Goal: Communication & Community: Answer question/provide support

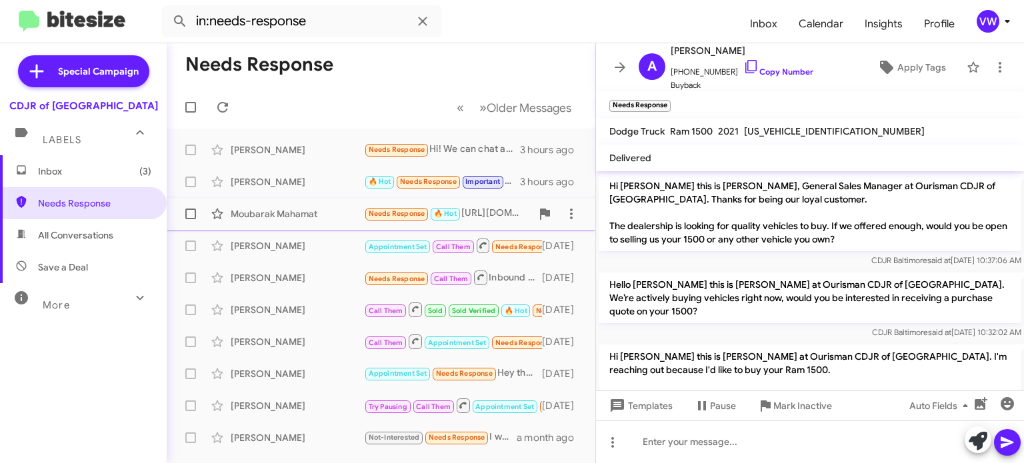
scroll to position [347, 0]
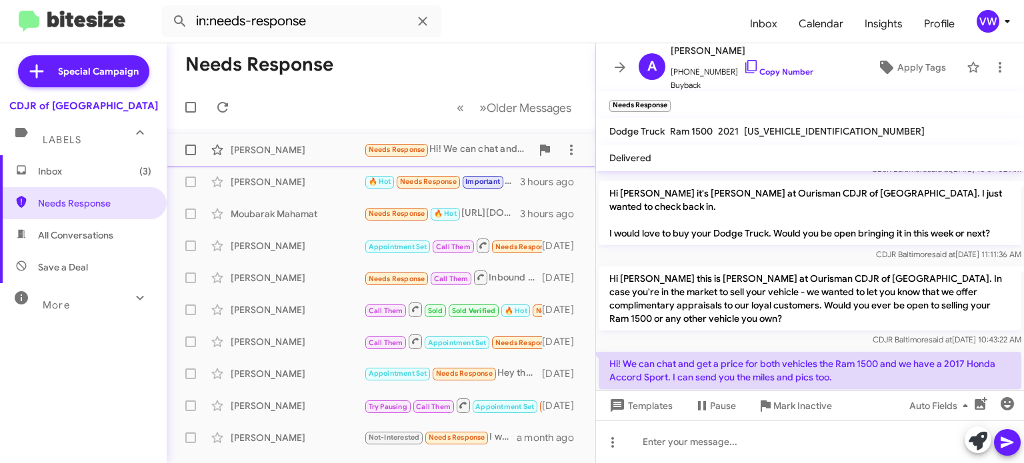
drag, startPoint x: 392, startPoint y: 156, endPoint x: 407, endPoint y: 144, distance: 19.5
click at [399, 154] on span "Needs Response" at bounding box center [396, 149] width 65 height 15
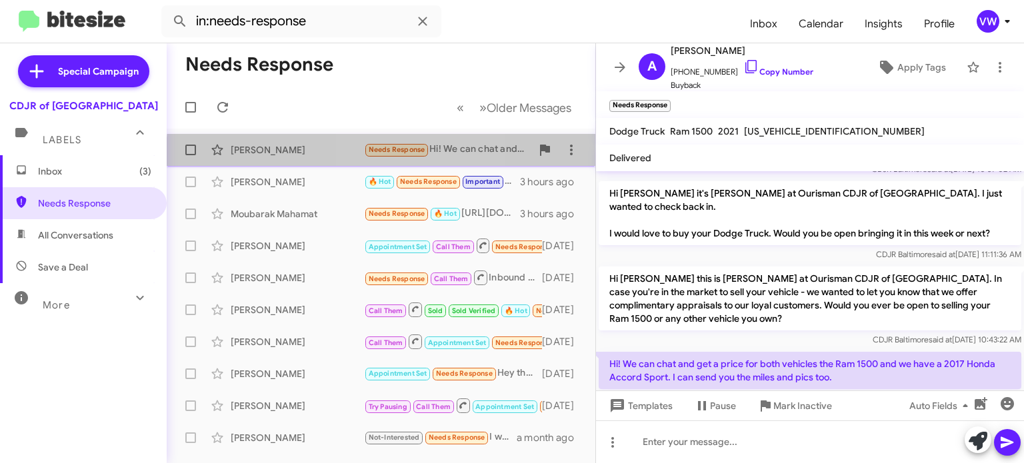
click at [411, 155] on small "Needs Response" at bounding box center [396, 150] width 63 height 13
click at [393, 148] on span "Needs Response" at bounding box center [397, 149] width 57 height 9
click at [394, 147] on span "Needs Response" at bounding box center [397, 149] width 57 height 9
click at [397, 145] on span "Needs Response" at bounding box center [397, 149] width 57 height 9
click at [398, 145] on small "Needs Response" at bounding box center [396, 150] width 63 height 13
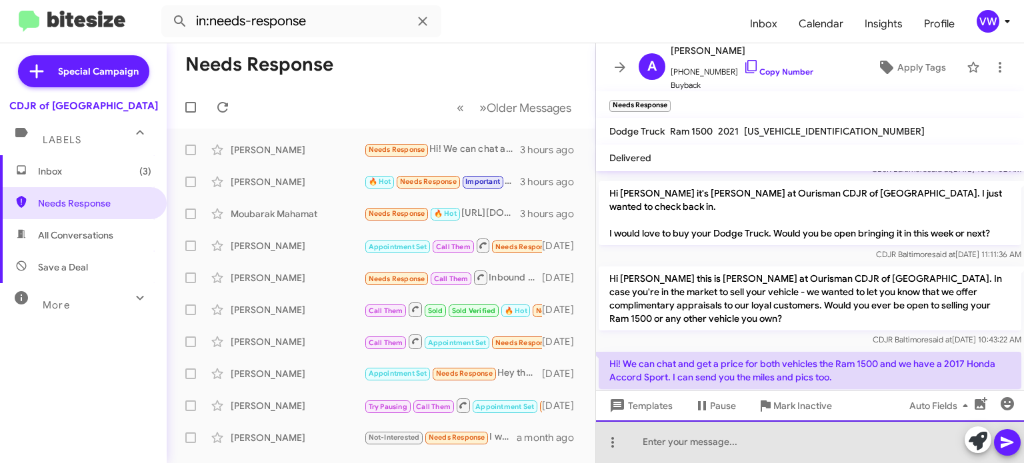
drag, startPoint x: 748, startPoint y: 445, endPoint x: 775, endPoint y: 462, distance: 31.8
click at [748, 443] on div at bounding box center [810, 442] width 428 height 43
click at [874, 429] on div "Hello ma'am please send those pictures today" at bounding box center [810, 442] width 428 height 43
click at [872, 439] on div "Hello ma'am, please send those pictures to Dan" at bounding box center [810, 442] width 428 height 43
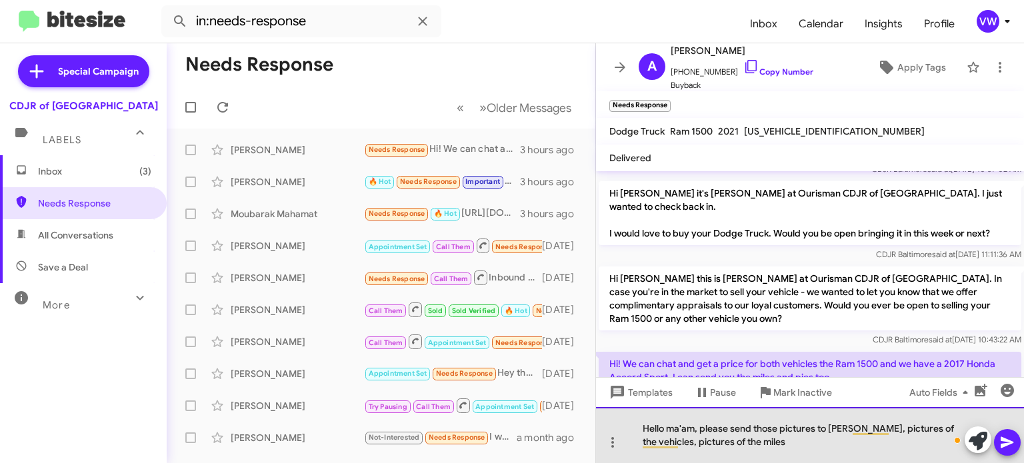
drag, startPoint x: 770, startPoint y: 454, endPoint x: 773, endPoint y: 445, distance: 9.3
click at [770, 453] on div "Hello ma'am, please send those pictures to Dan, pictures of the vehicles, pictu…" at bounding box center [810, 435] width 428 height 56
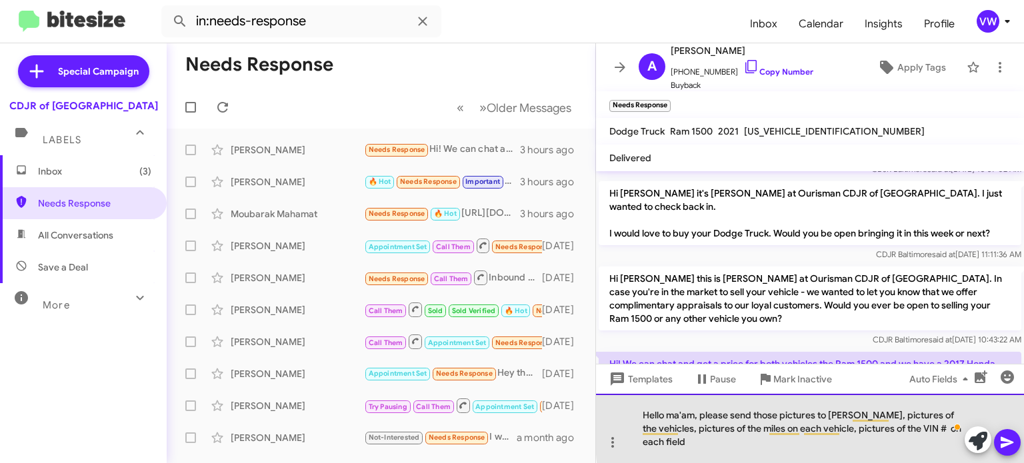
click at [950, 439] on div "Hello ma'am, please send those pictures to Dan, pictures of the vehicles, pictu…" at bounding box center [810, 428] width 428 height 69
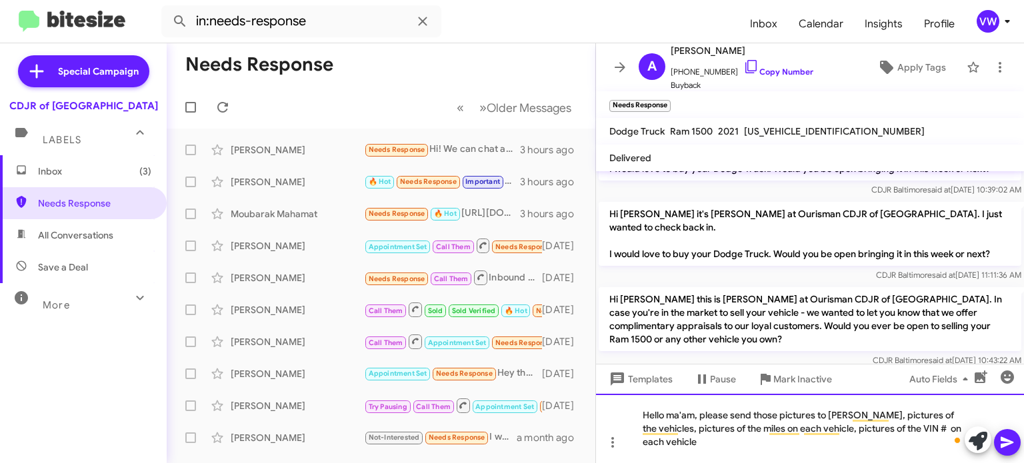
scroll to position [374, 0]
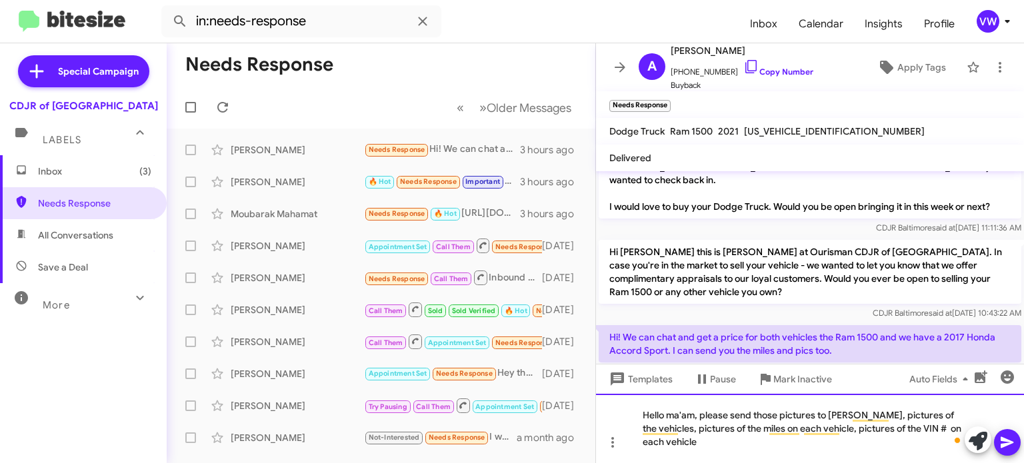
click at [716, 454] on div "Hello ma'am, please send those pictures to Dan, pictures of the vehicles, pictu…" at bounding box center [810, 428] width 428 height 69
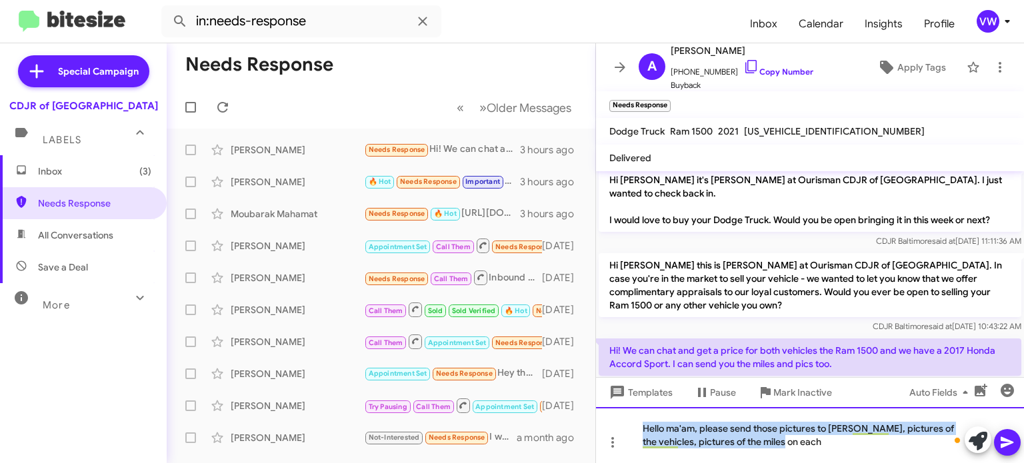
drag, startPoint x: 638, startPoint y: 421, endPoint x: 953, endPoint y: 453, distance: 316.9
click at [991, 463] on html "in:needs-response Inbox Calendar Insights Profile vw Special Campaign CDJR of B…" at bounding box center [512, 231] width 1024 height 463
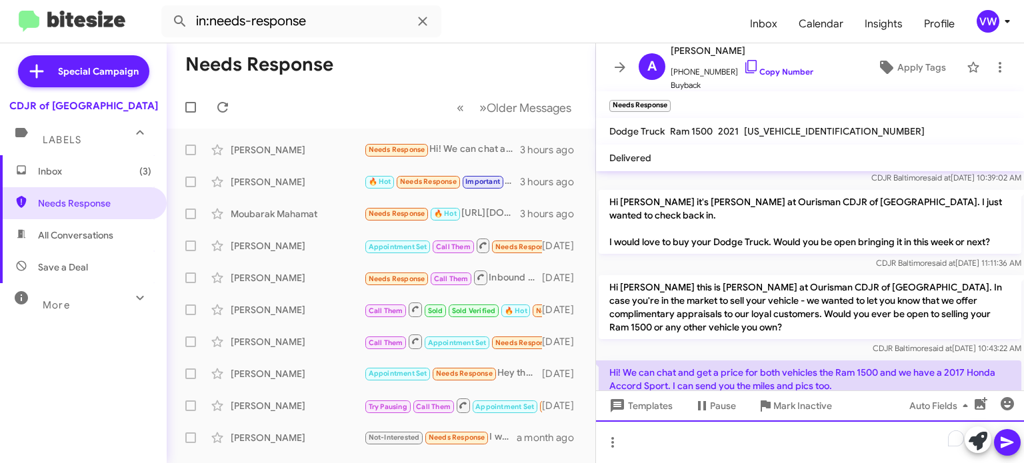
scroll to position [347, 0]
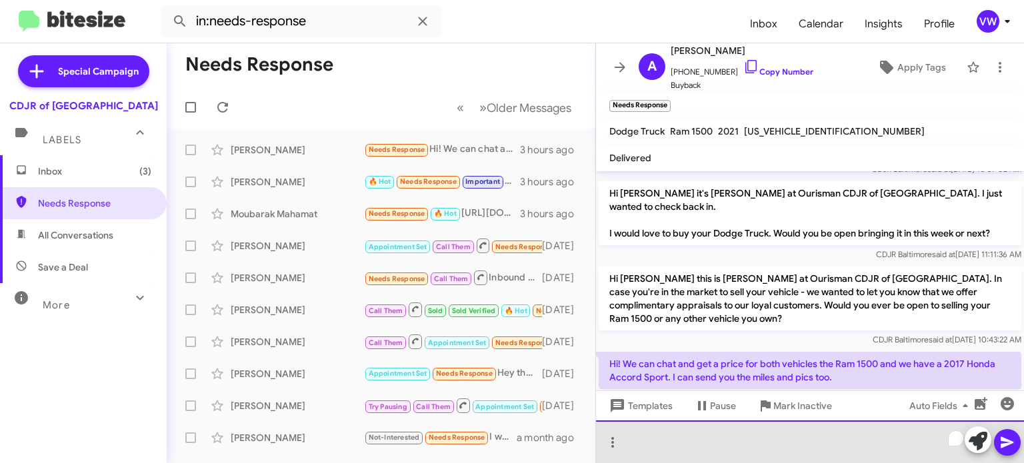
drag, startPoint x: 692, startPoint y: 432, endPoint x: 688, endPoint y: 425, distance: 7.8
click at [688, 427] on div "To enrich screen reader interactions, please activate Accessibility in Grammarl…" at bounding box center [810, 442] width 428 height 43
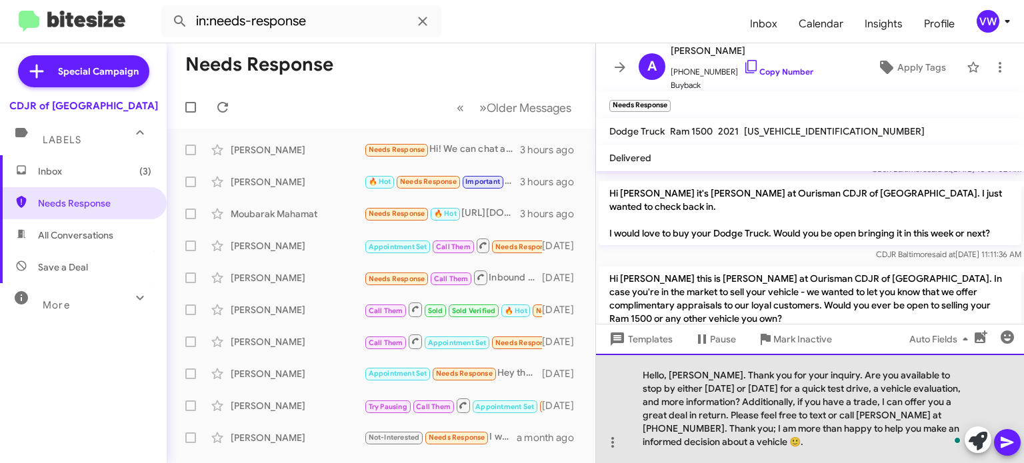
drag, startPoint x: 706, startPoint y: 375, endPoint x: 700, endPoint y: 366, distance: 10.2
click at [706, 373] on div "Hello, Mr Louis. Thank you for your inquiry. Are you available to stop by eithe…" at bounding box center [810, 408] width 428 height 109
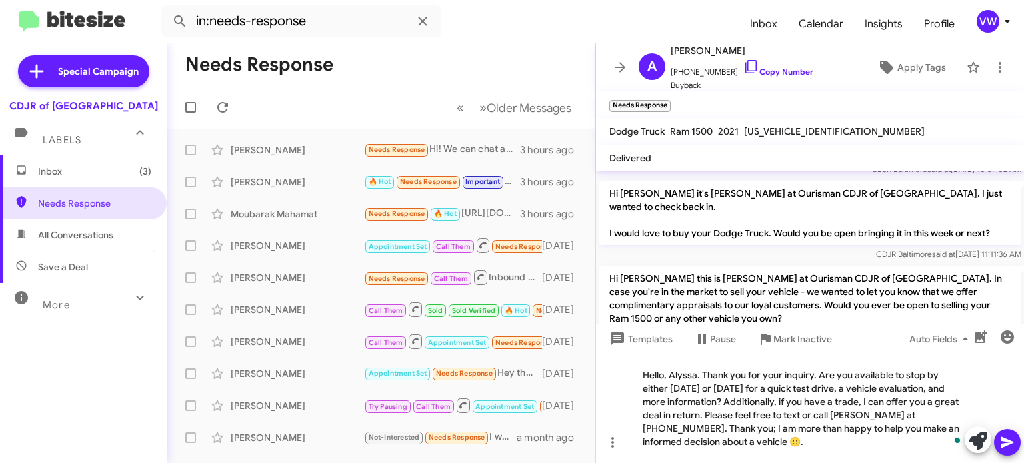
click at [1002, 440] on icon at bounding box center [1007, 443] width 16 height 16
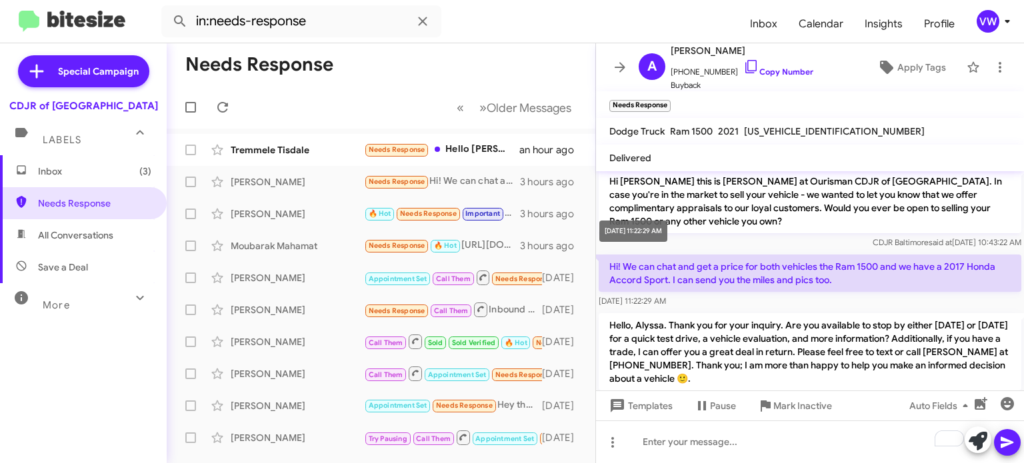
scroll to position [449, 0]
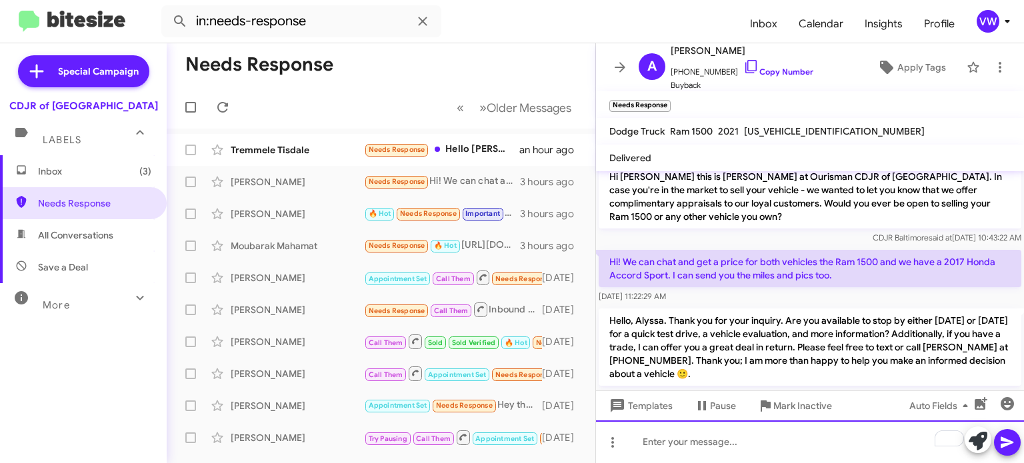
click at [721, 433] on div "To enrich screen reader interactions, please activate Accessibility in Grammarl…" at bounding box center [810, 442] width 428 height 43
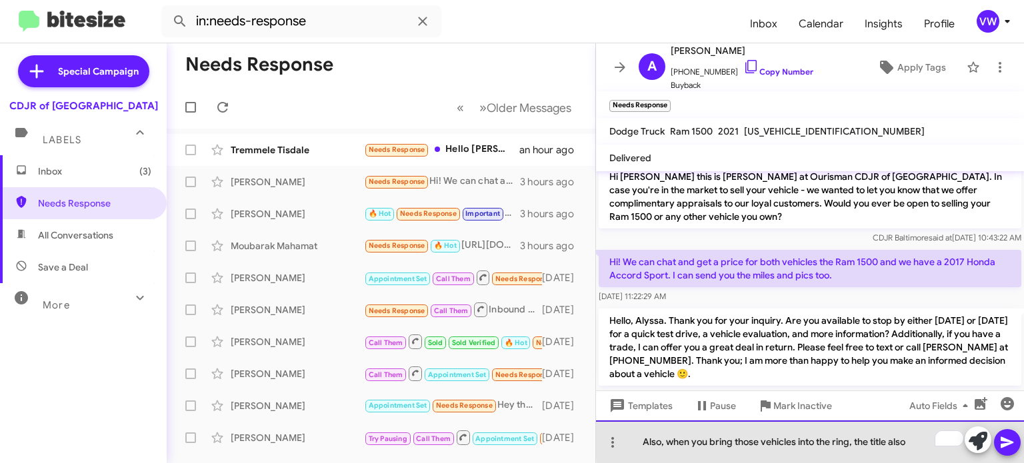
click at [853, 440] on div "Also, when you bring those vehicles into the ring, the title also" at bounding box center [810, 442] width 428 height 43
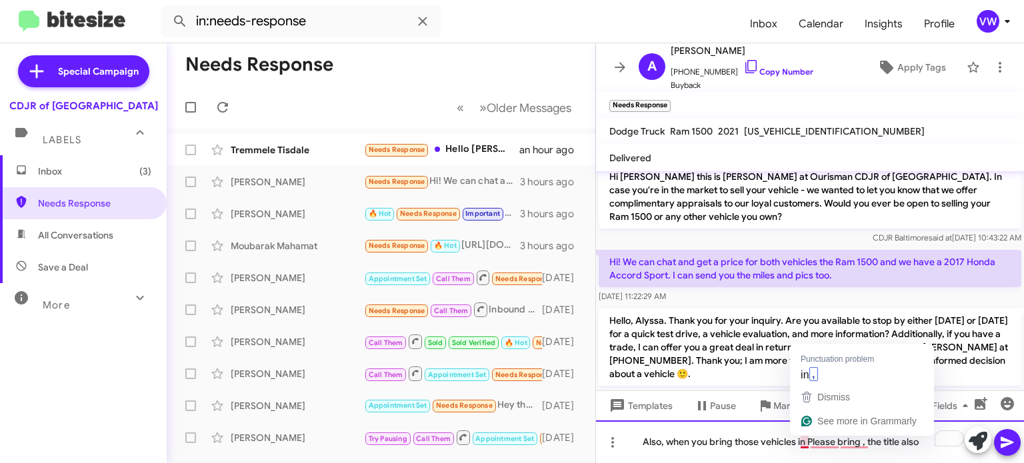
click at [800, 444] on div "Also, when you bring those vehicles in Please bring , the title also" at bounding box center [810, 442] width 428 height 43
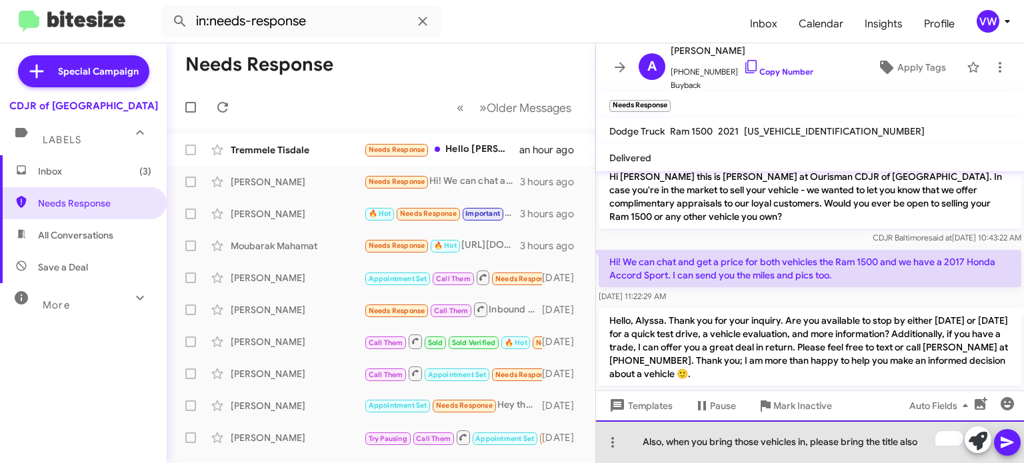
click at [806, 442] on div "Also, when you bring those vehicles in, please bring the title also" at bounding box center [810, 442] width 428 height 43
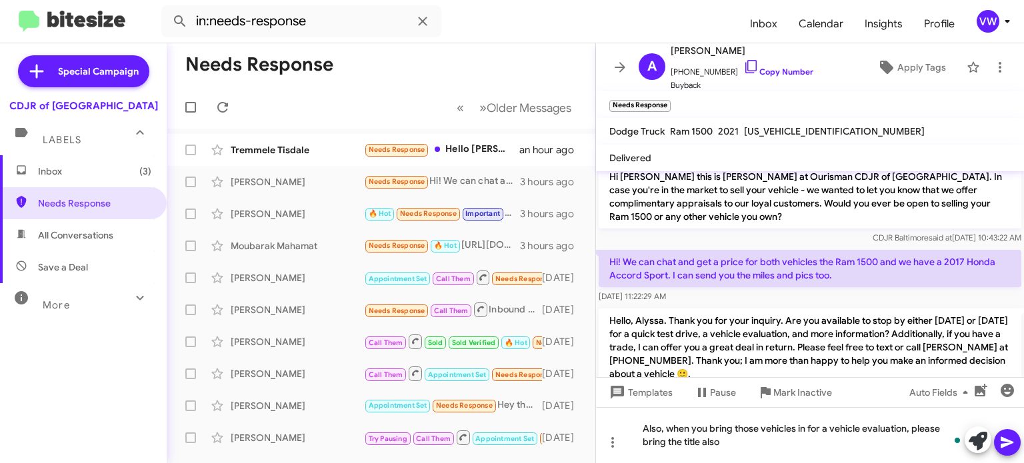
click at [1003, 443] on icon at bounding box center [1007, 443] width 16 height 16
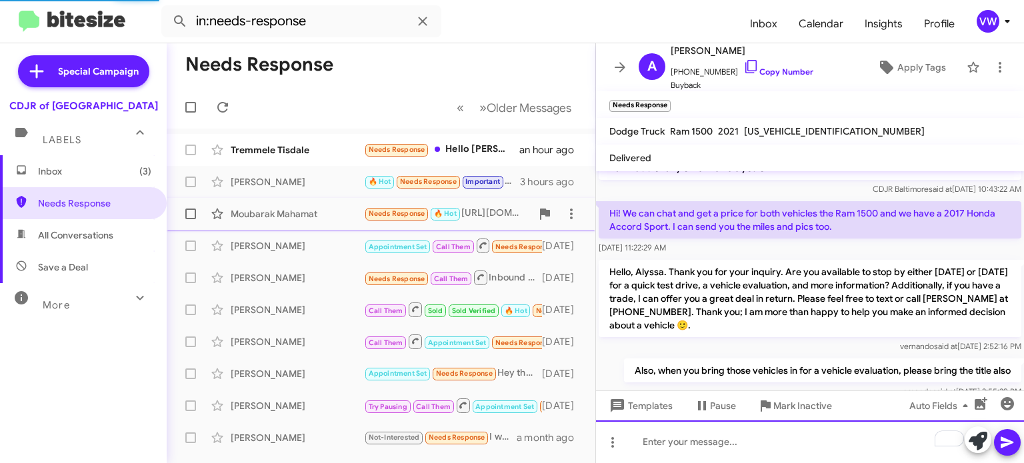
scroll to position [471, 0]
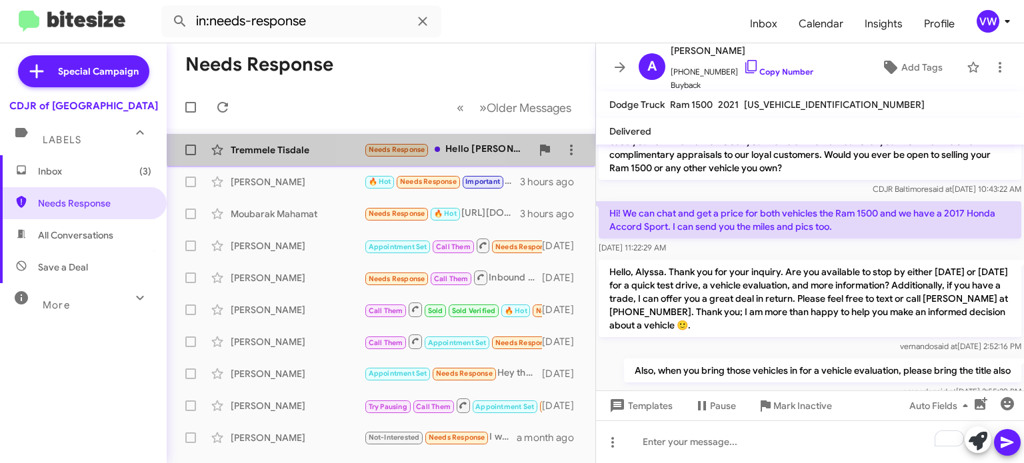
click at [408, 145] on small "Needs Response" at bounding box center [396, 150] width 63 height 13
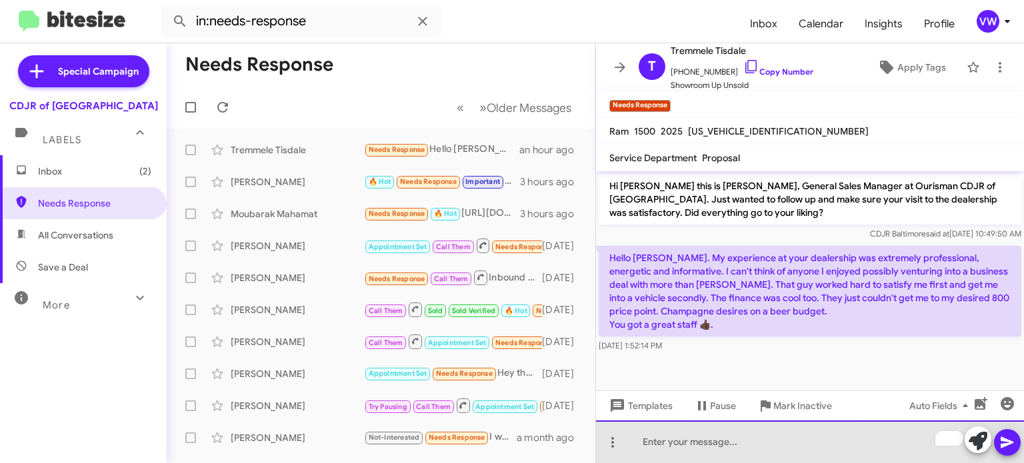
click at [770, 449] on div "To enrich screen reader interactions, please activate Accessibility in Grammarl…" at bounding box center [810, 442] width 428 height 43
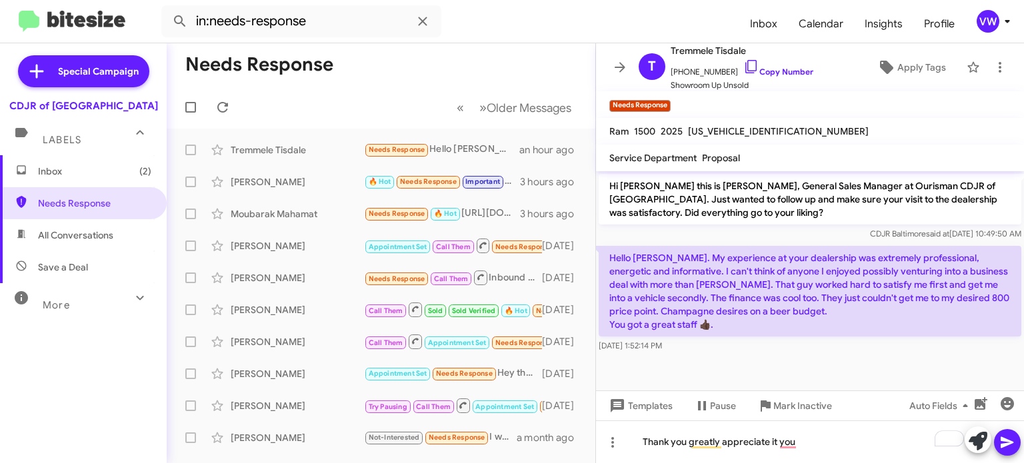
click at [1007, 446] on icon at bounding box center [1007, 443] width 16 height 16
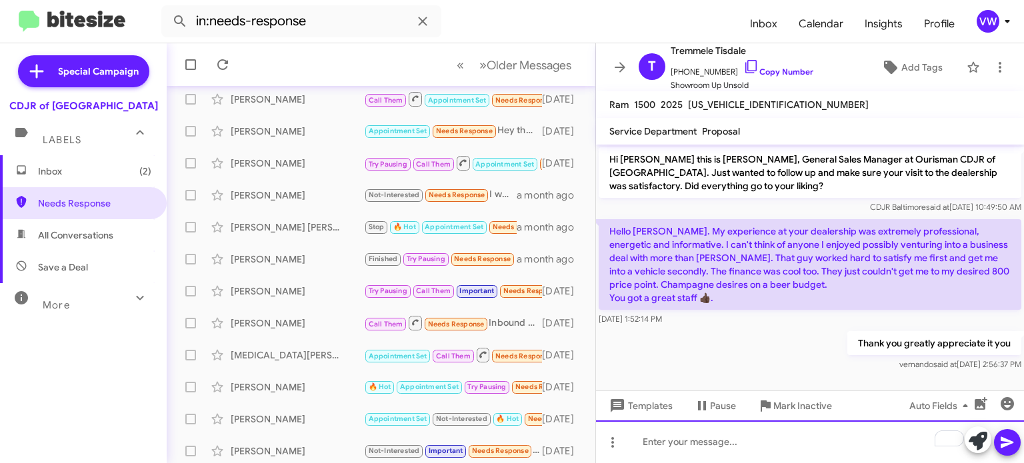
scroll to position [310, 0]
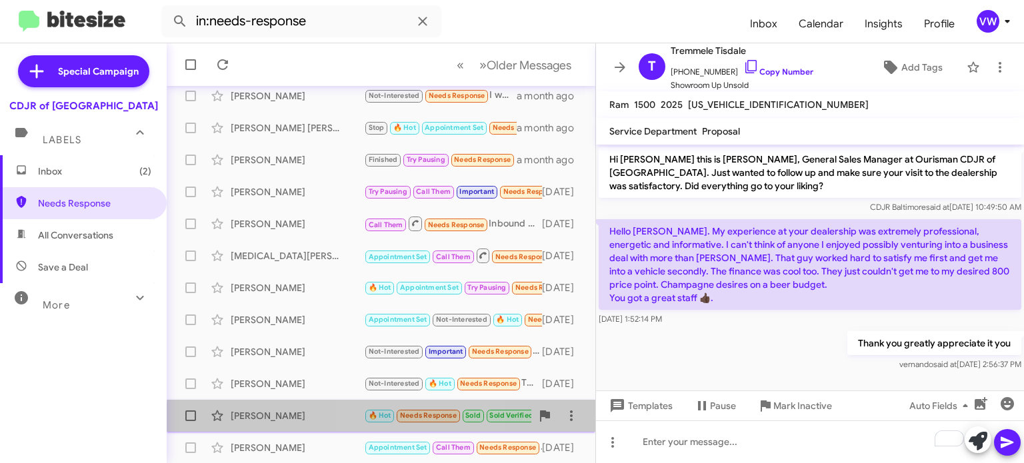
click at [413, 419] on span "Needs Response" at bounding box center [428, 415] width 57 height 9
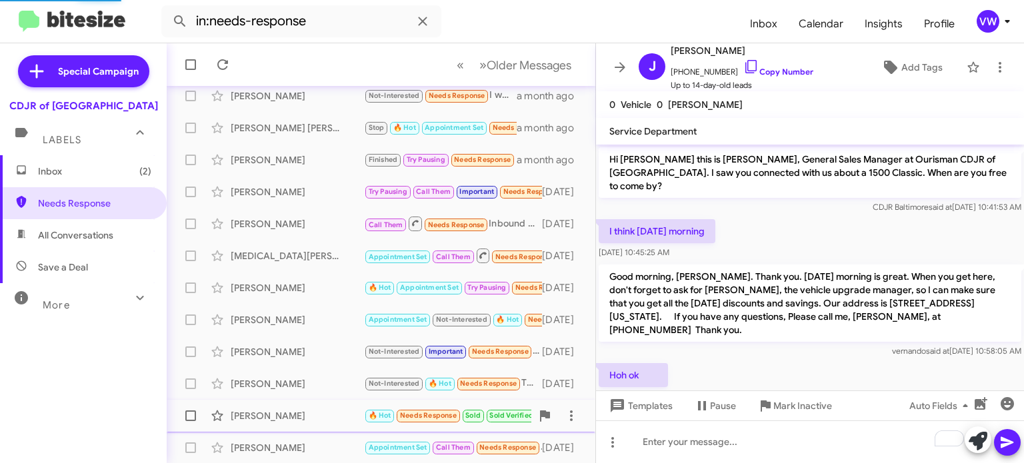
scroll to position [121, 0]
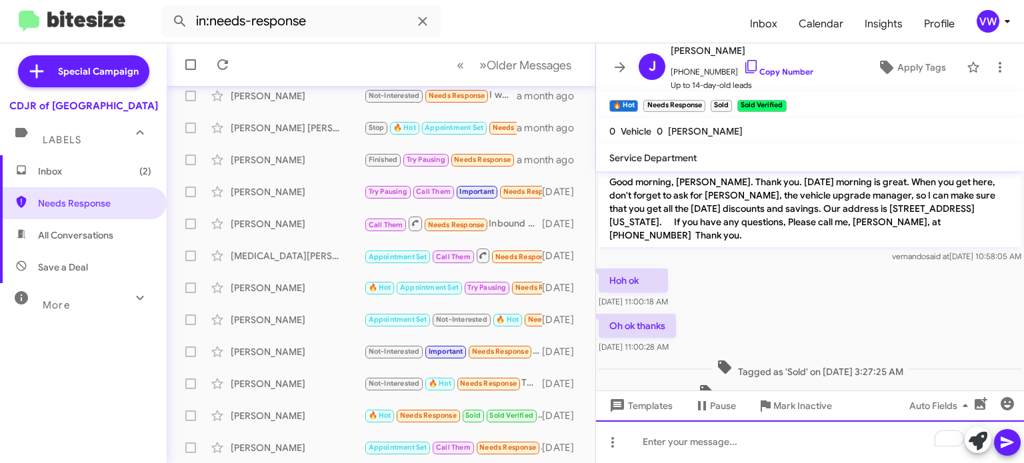
click at [682, 448] on div "To enrich screen reader interactions, please activate Accessibility in Grammarl…" at bounding box center [810, 442] width 428 height 43
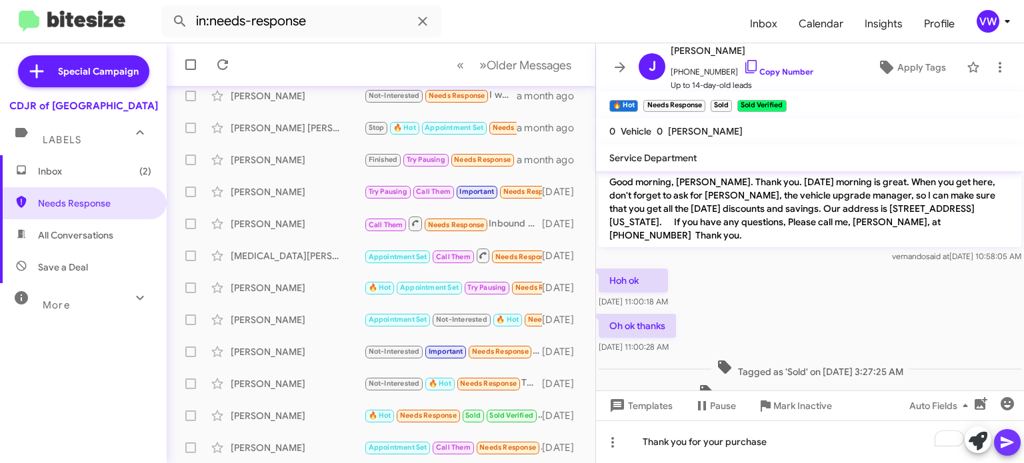
click at [1007, 433] on span at bounding box center [1007, 442] width 16 height 27
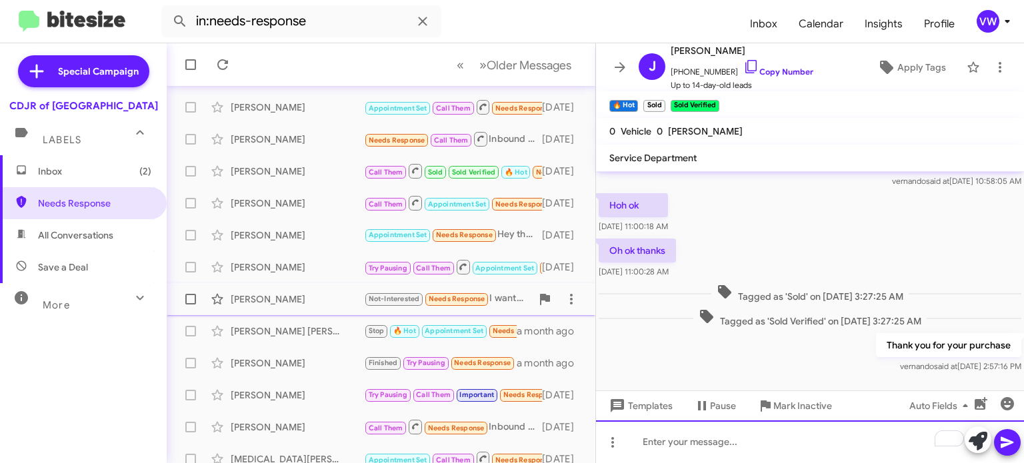
scroll to position [108, 0]
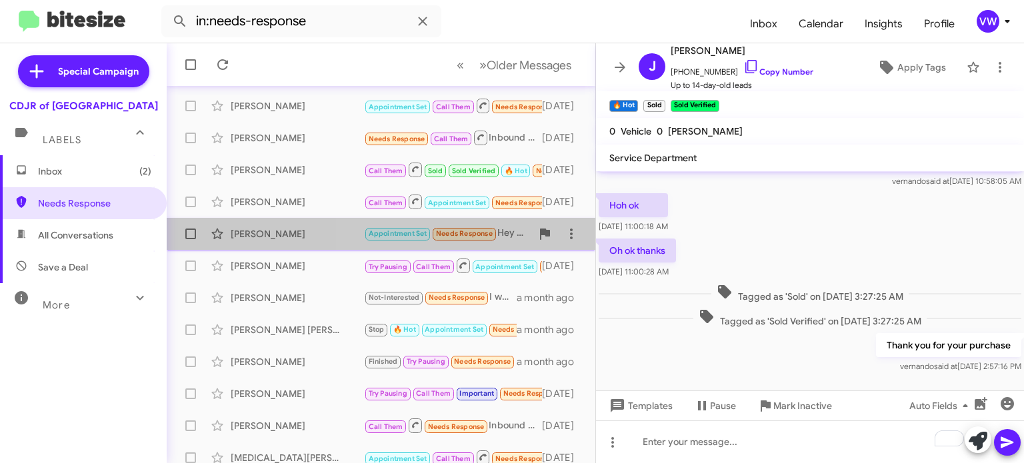
click at [471, 233] on span "Needs Response" at bounding box center [464, 233] width 57 height 9
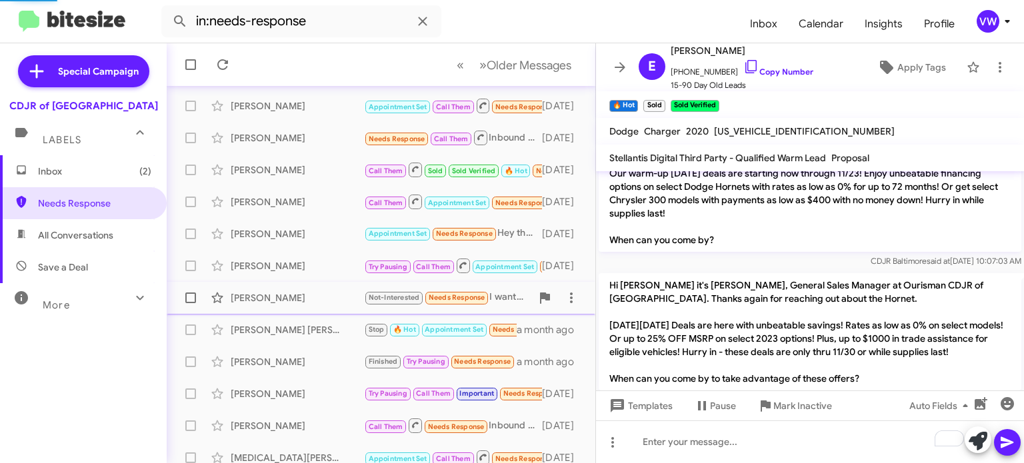
scroll to position [1120, 0]
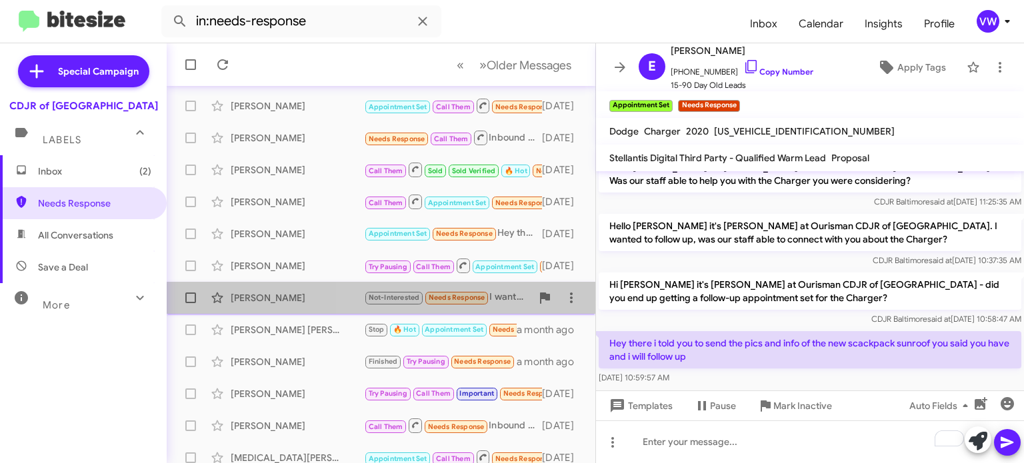
click at [445, 303] on small "Needs Response" at bounding box center [456, 298] width 63 height 13
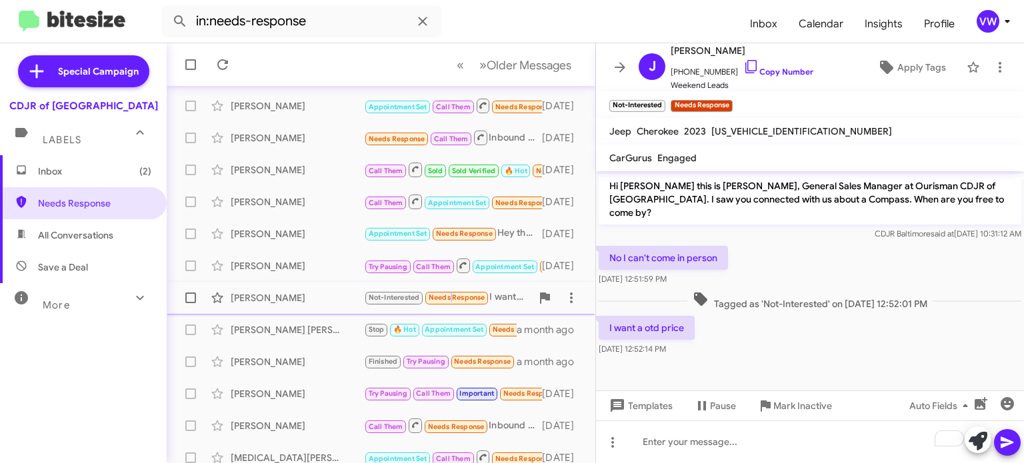
click at [449, 301] on small "Needs Response" at bounding box center [456, 298] width 63 height 13
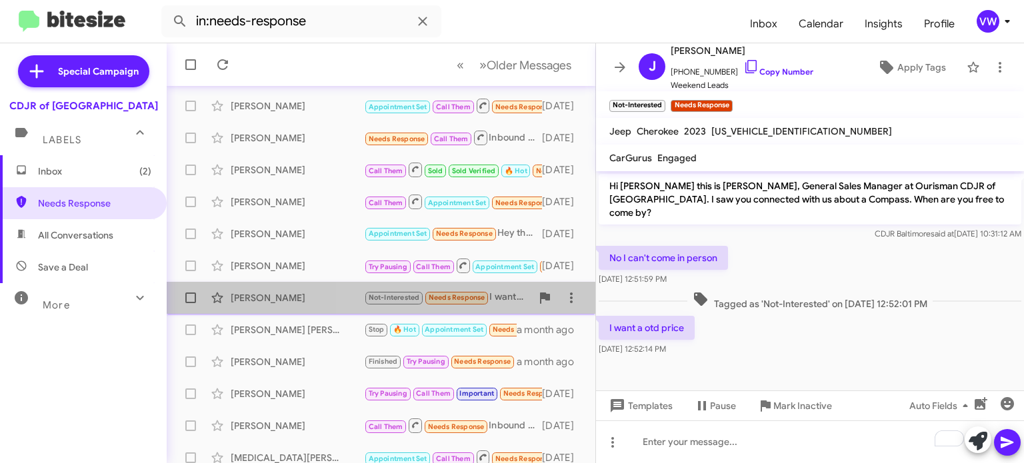
click at [439, 297] on span "Needs Response" at bounding box center [457, 297] width 57 height 9
click at [440, 297] on span "Needs Response" at bounding box center [457, 297] width 57 height 9
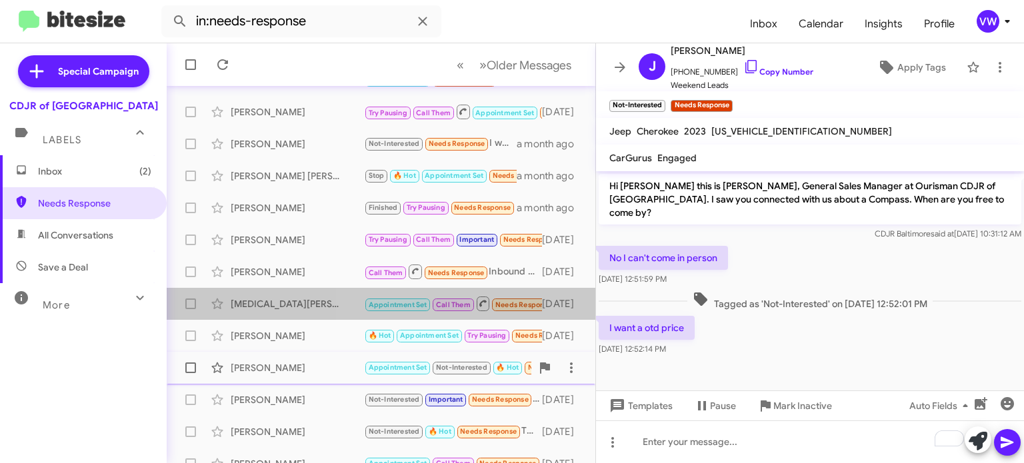
drag, startPoint x: 489, startPoint y: 337, endPoint x: 505, endPoint y: 339, distance: 15.6
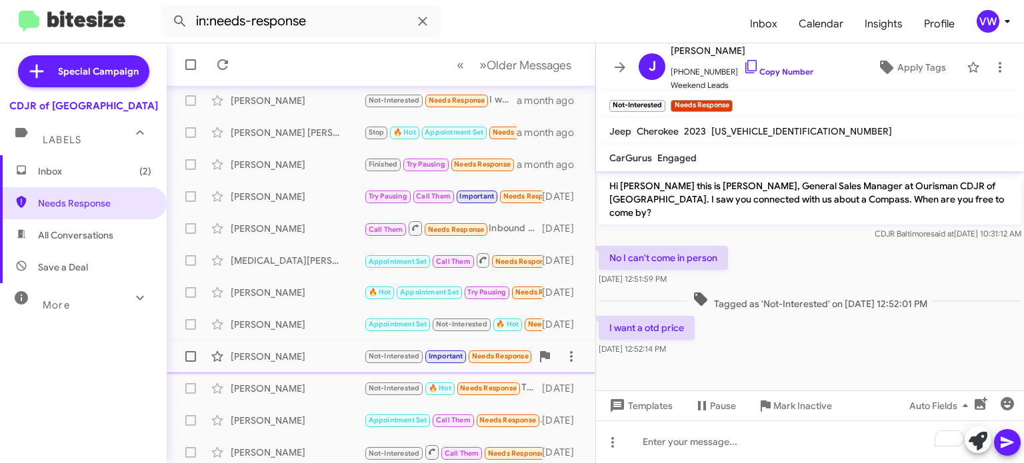
scroll to position [310, 0]
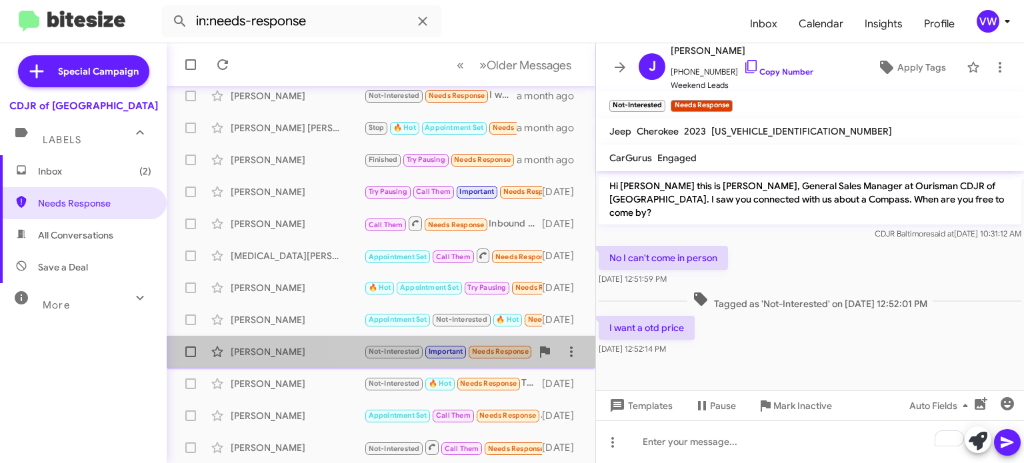
drag, startPoint x: 497, startPoint y: 343, endPoint x: 504, endPoint y: 337, distance: 9.1
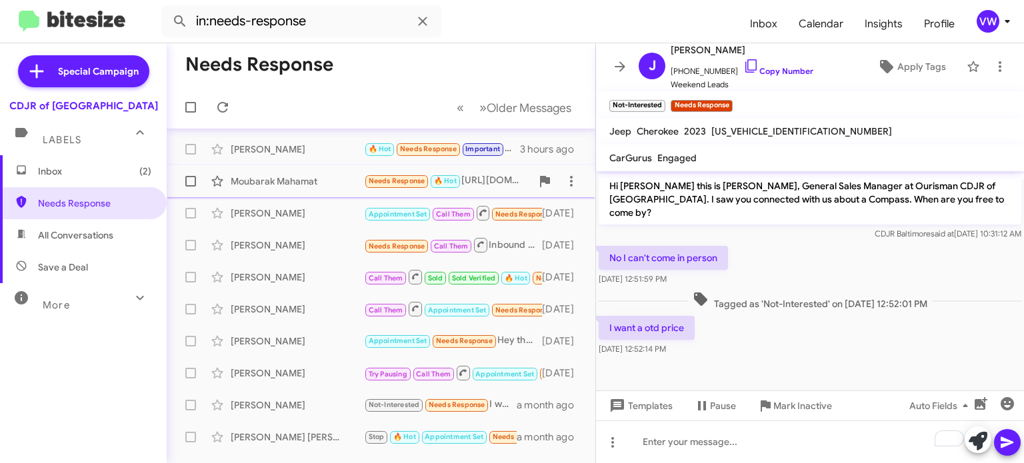
scroll to position [0, 0]
click at [445, 149] on span "Needs Response" at bounding box center [428, 149] width 57 height 9
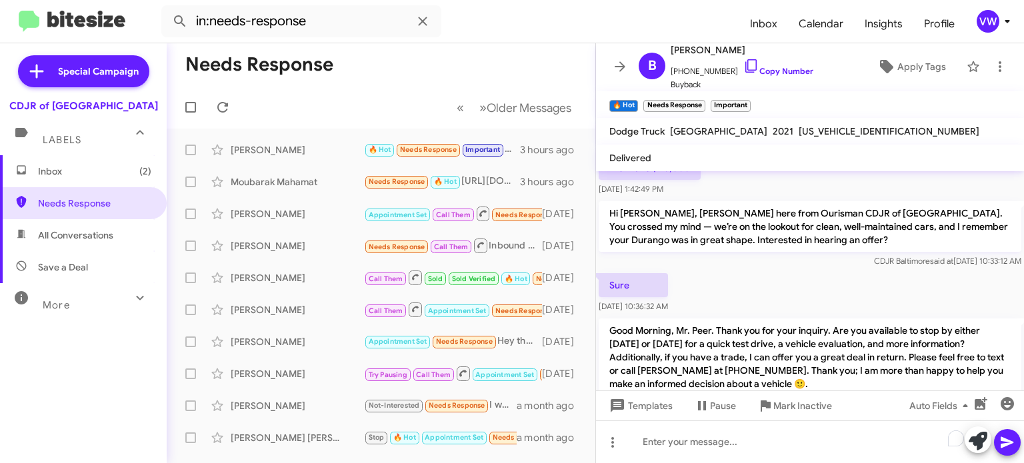
scroll to position [329, 0]
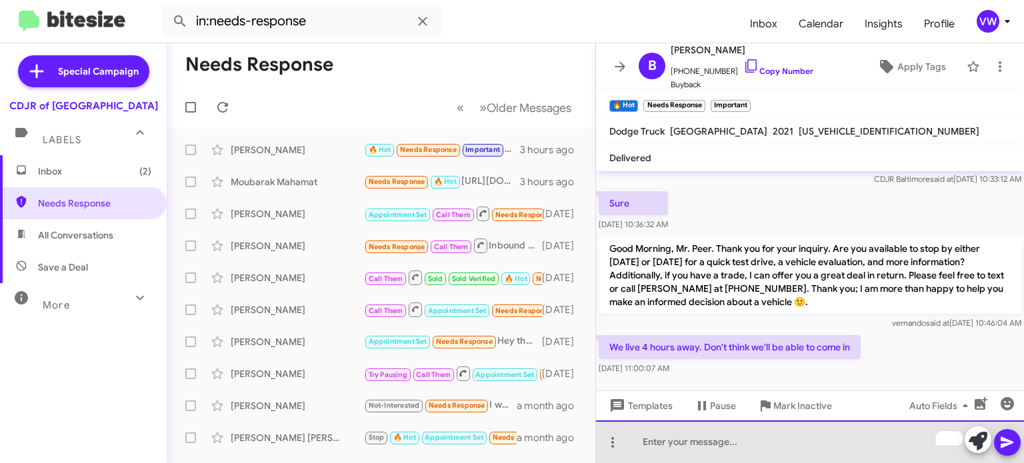
click at [824, 444] on div "To enrich screen reader interactions, please activate Accessibility in Grammarl…" at bounding box center [810, 442] width 428 height 43
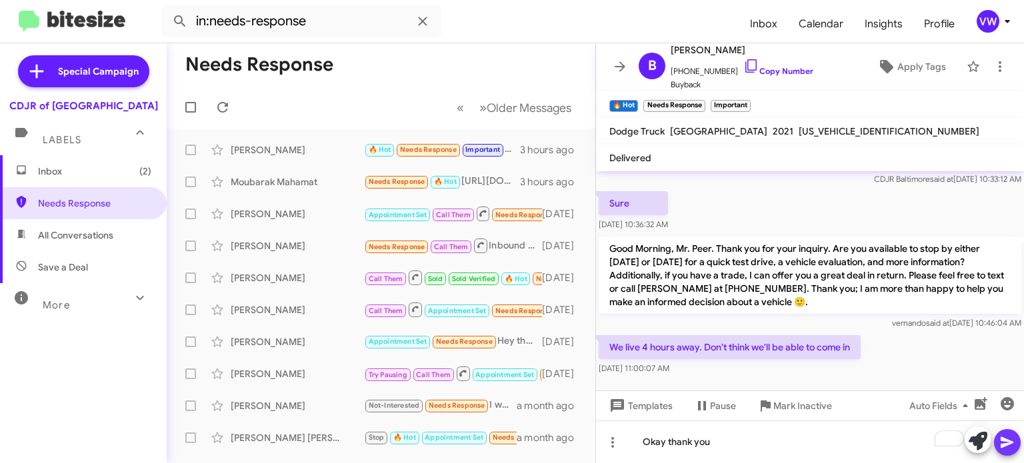
click at [1004, 435] on span at bounding box center [1007, 442] width 16 height 27
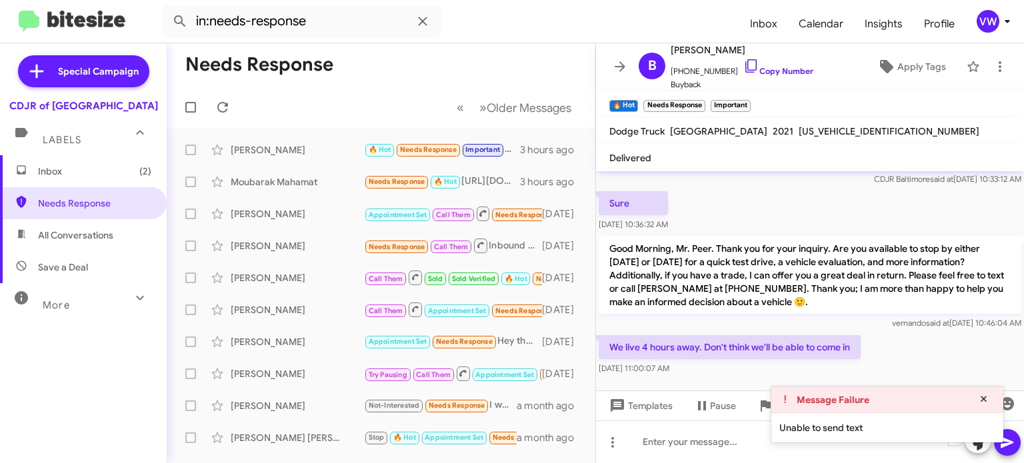
click at [935, 355] on div "We live 4 hours away. Don't think we'll be able to come in Sep 16, 2025, 11:00:…" at bounding box center [810, 355] width 428 height 45
click at [834, 430] on div "Unable to send text" at bounding box center [887, 427] width 232 height 29
click at [984, 399] on icon at bounding box center [984, 399] width 12 height 9
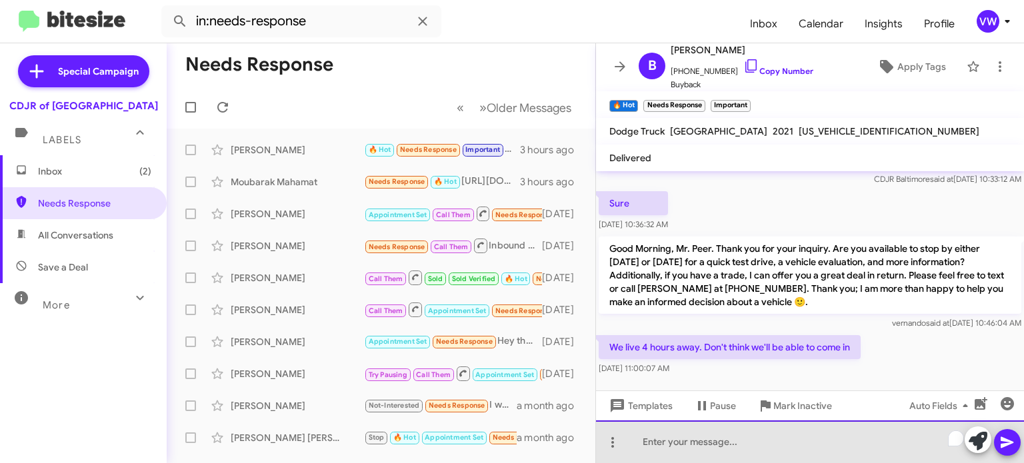
click at [737, 443] on div "To enrich screen reader interactions, please activate Accessibility in Grammarl…" at bounding box center [810, 442] width 428 height 43
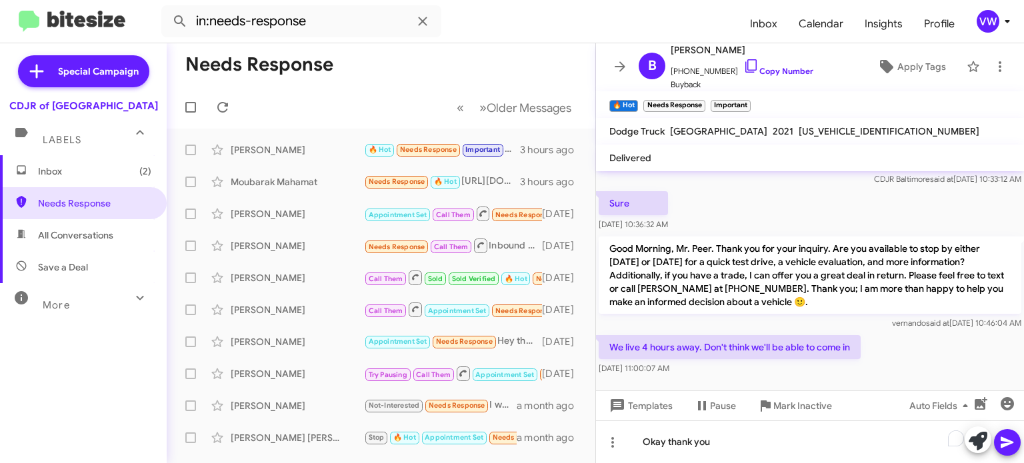
click at [1014, 451] on span at bounding box center [1007, 442] width 16 height 27
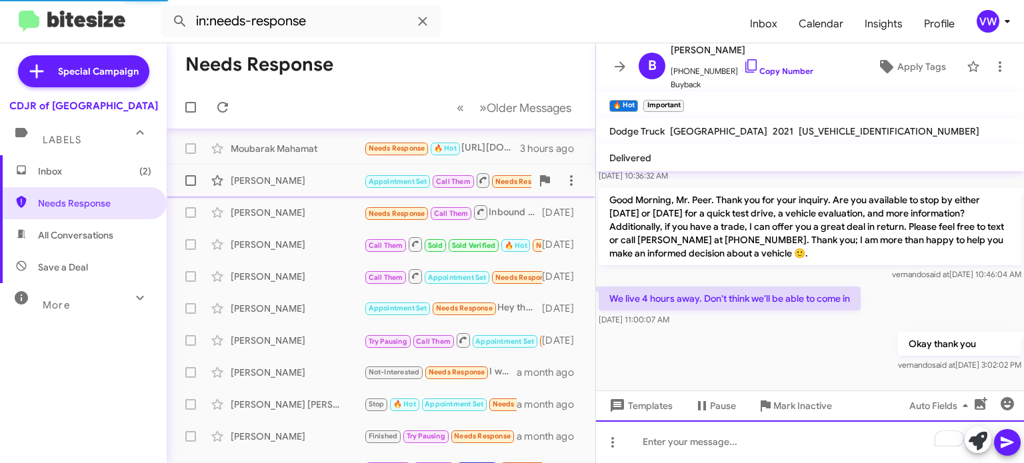
scroll to position [0, 0]
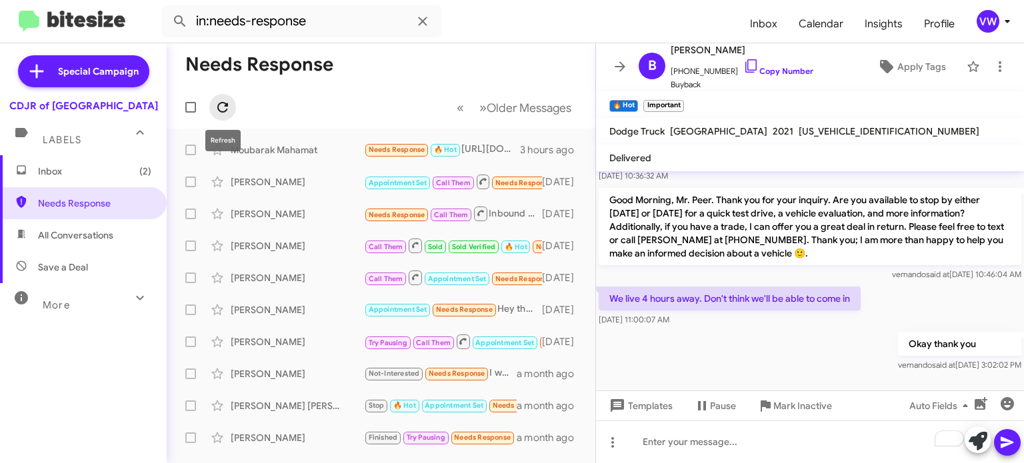
click at [227, 100] on icon at bounding box center [223, 107] width 16 height 16
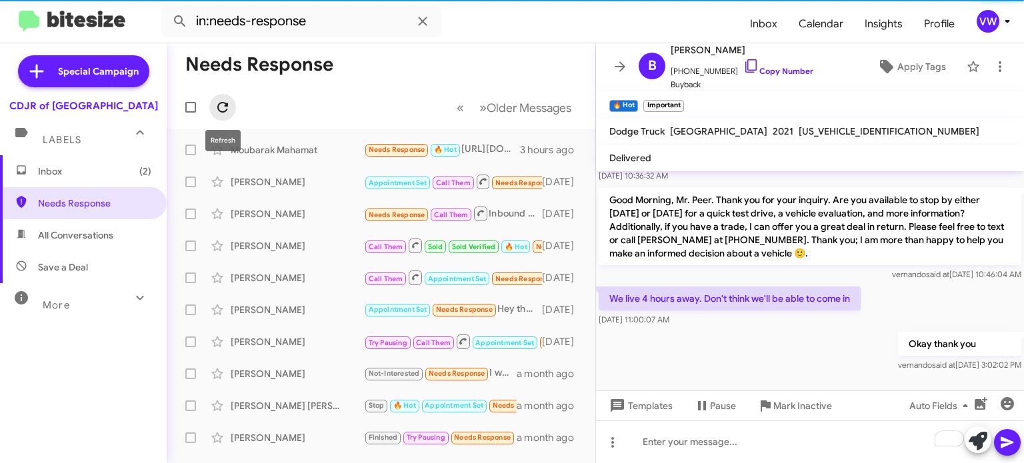
click at [211, 113] on span at bounding box center [222, 107] width 27 height 16
drag, startPoint x: 225, startPoint y: 105, endPoint x: 228, endPoint y: 111, distance: 6.9
click at [225, 111] on icon at bounding box center [222, 107] width 11 height 11
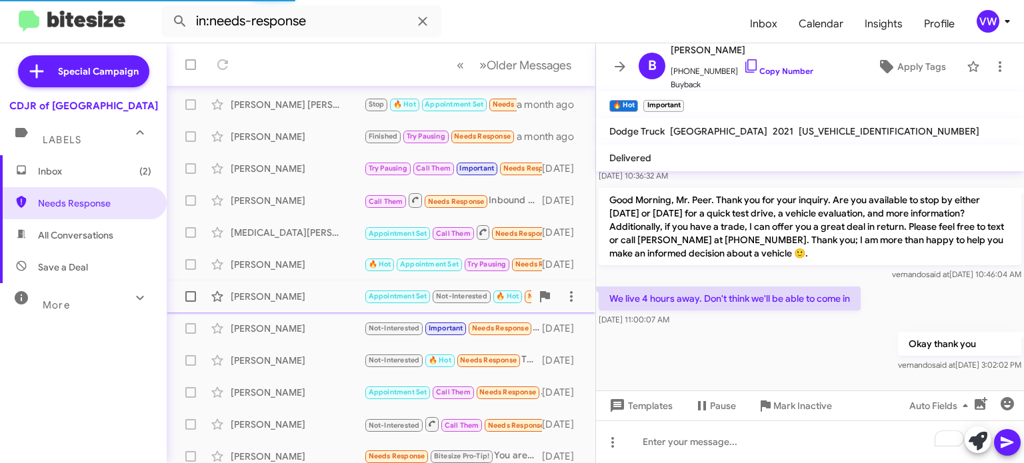
scroll to position [310, 0]
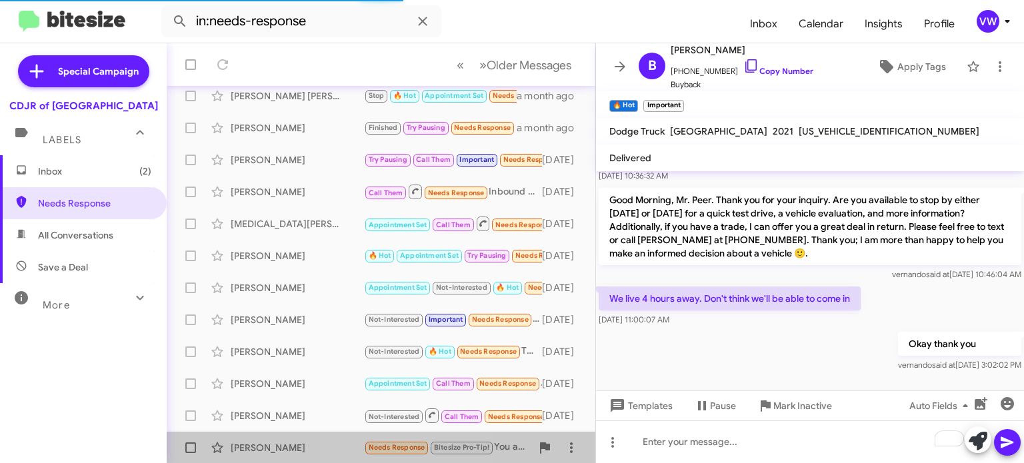
click at [385, 443] on span "Needs Response" at bounding box center [397, 447] width 57 height 9
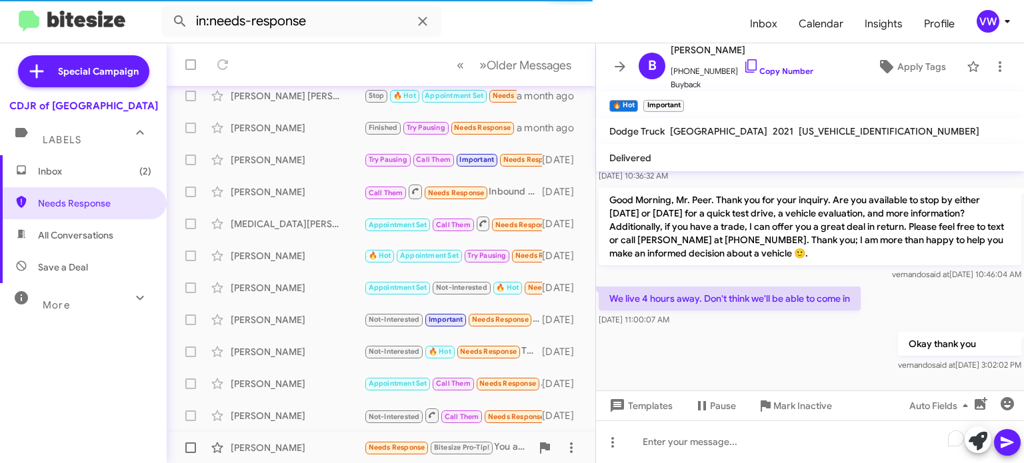
click at [391, 448] on span "Needs Response" at bounding box center [397, 447] width 57 height 9
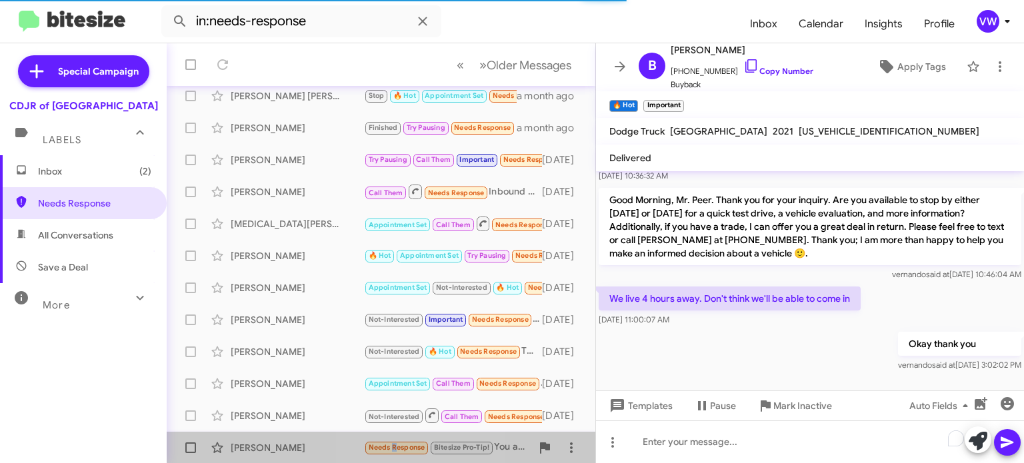
click at [399, 457] on div "Donald Thomas Needs Response Bitesize Pro-Tip! You are making this hard not to …" at bounding box center [380, 448] width 407 height 27
click at [417, 447] on span "Needs Response" at bounding box center [397, 447] width 57 height 9
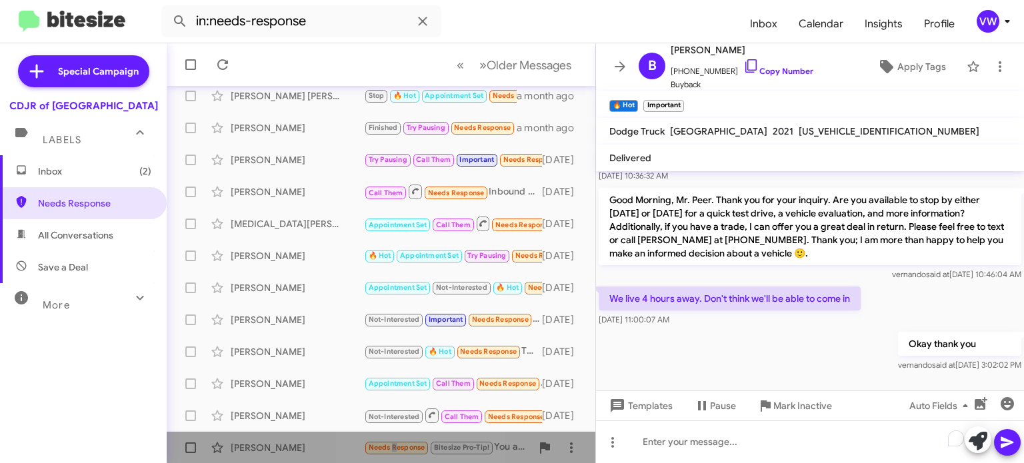
click at [417, 442] on small "Needs Response" at bounding box center [396, 448] width 63 height 13
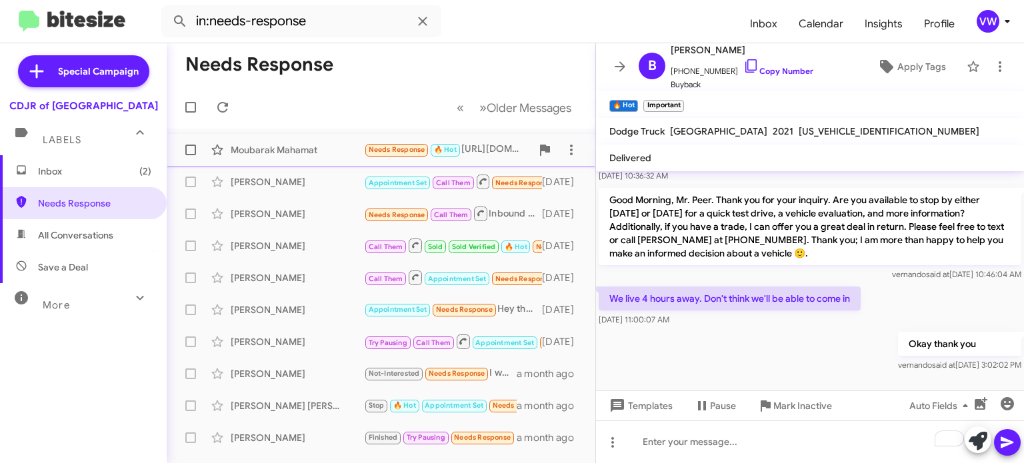
click at [395, 153] on span "Needs Response" at bounding box center [397, 149] width 57 height 9
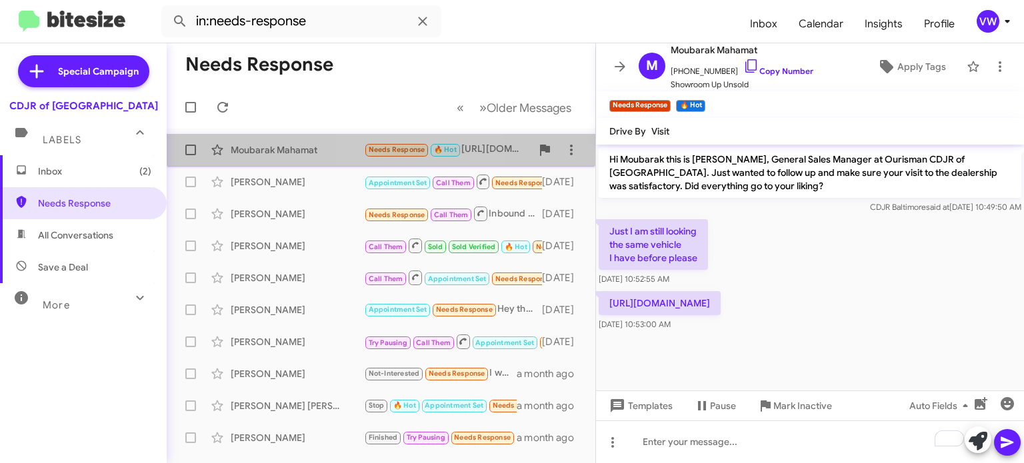
click at [422, 149] on span "Needs Response" at bounding box center [397, 149] width 57 height 9
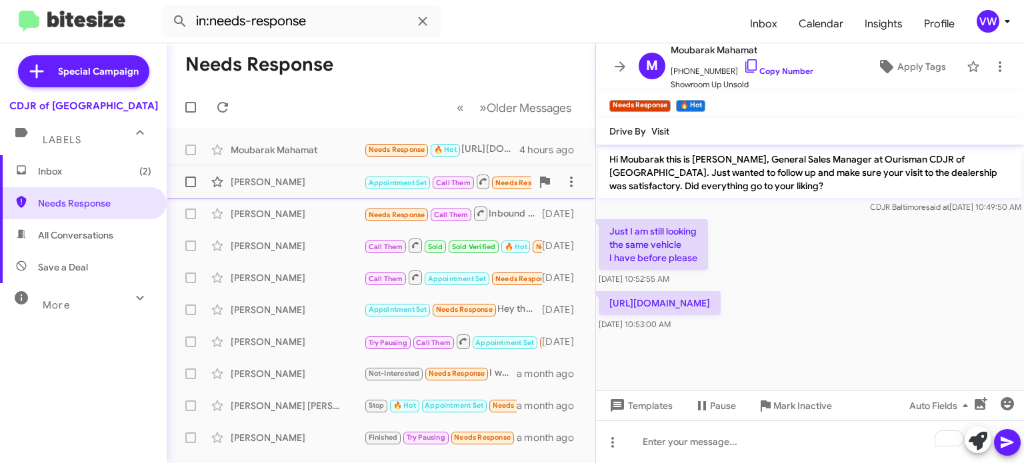
click at [410, 188] on small "Appointment Set" at bounding box center [397, 183] width 65 height 13
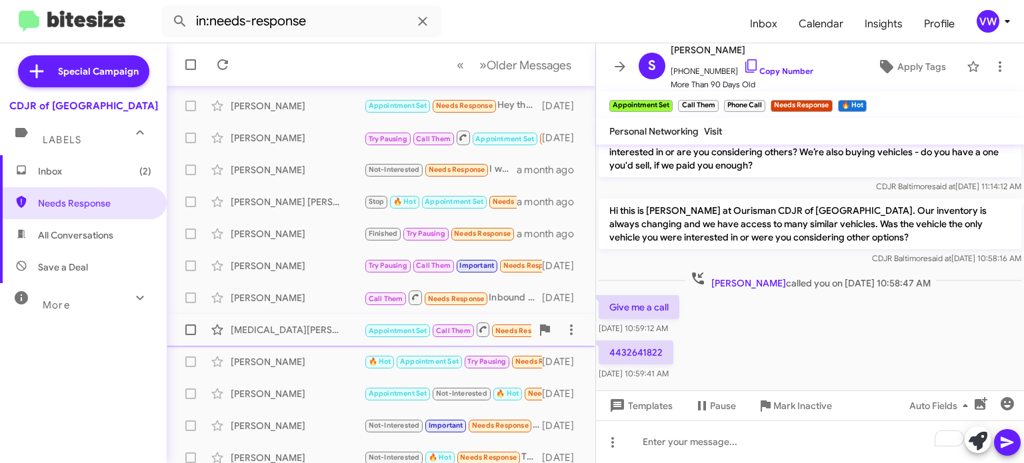
scroll to position [205, 0]
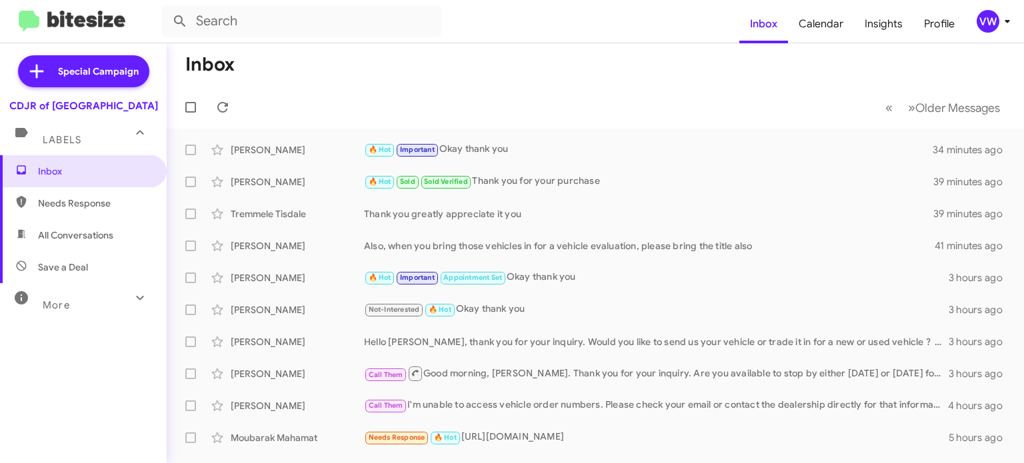
click at [73, 206] on span "Needs Response" at bounding box center [94, 203] width 113 height 13
type input "in:needs-response"
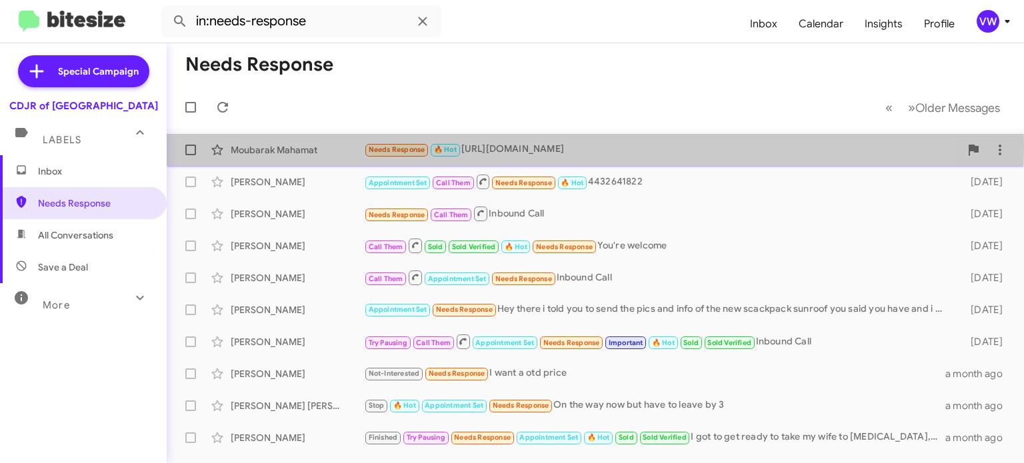
click at [397, 147] on span "Needs Response" at bounding box center [397, 149] width 57 height 9
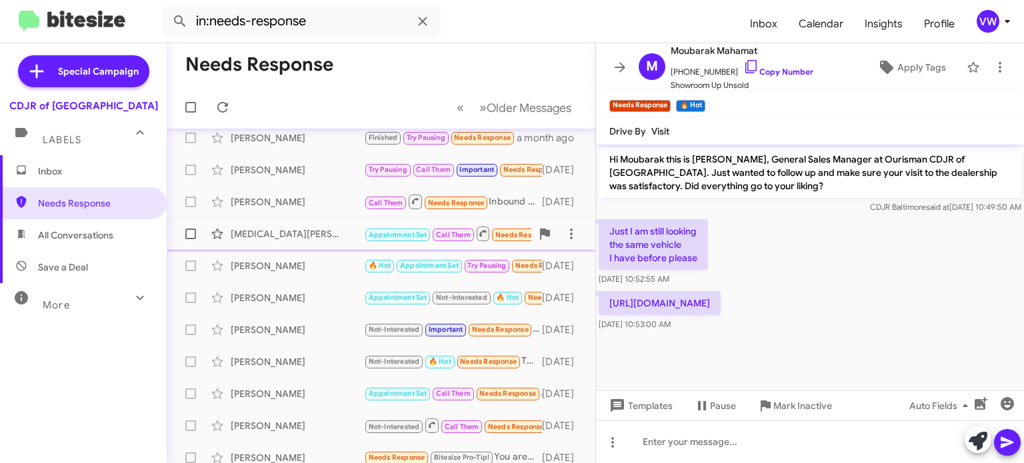
scroll to position [259, 0]
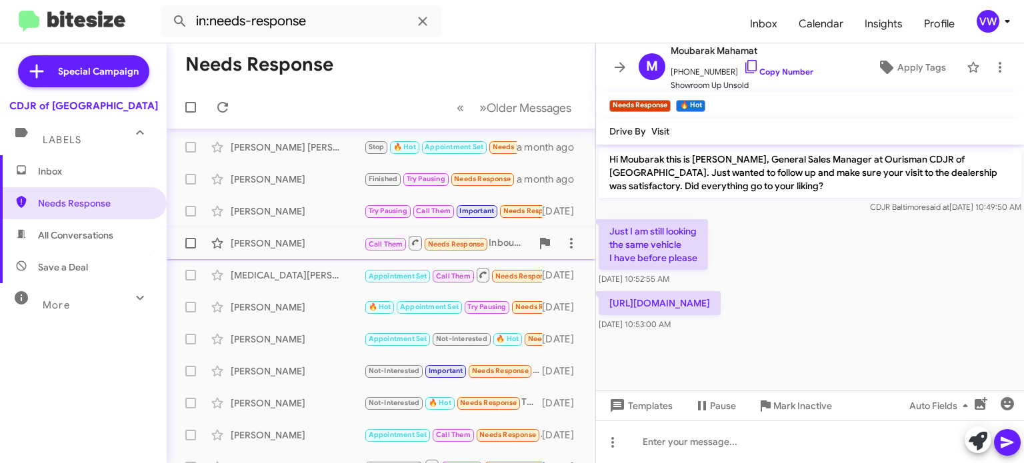
click at [448, 239] on small "Needs Response" at bounding box center [456, 244] width 63 height 13
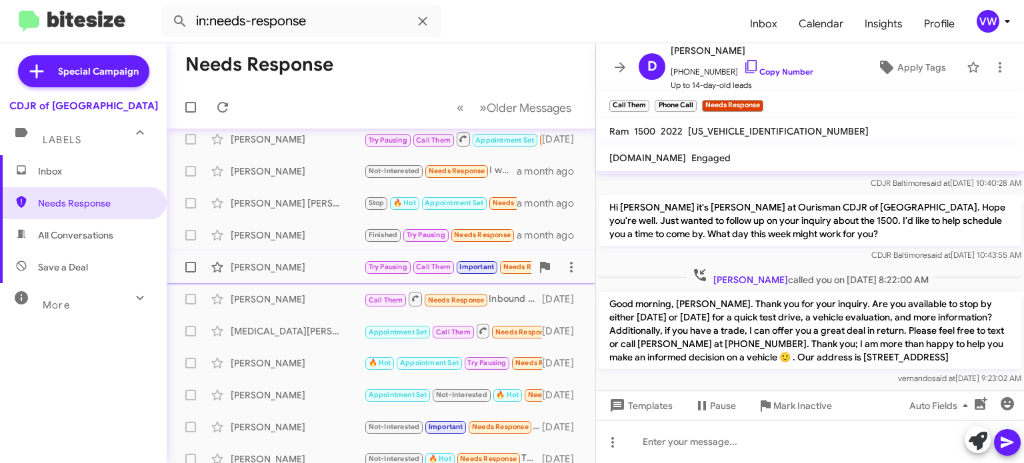
scroll to position [200, 0]
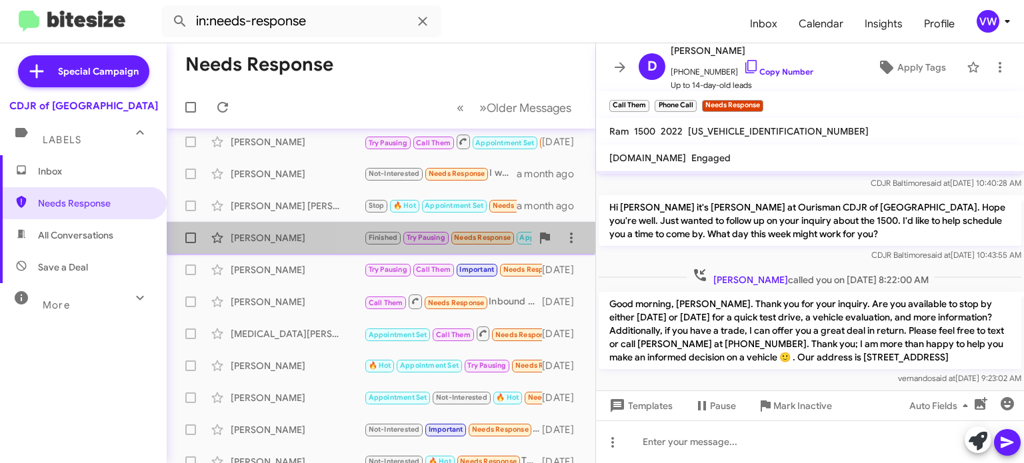
click at [483, 238] on span "Needs Response" at bounding box center [482, 237] width 57 height 9
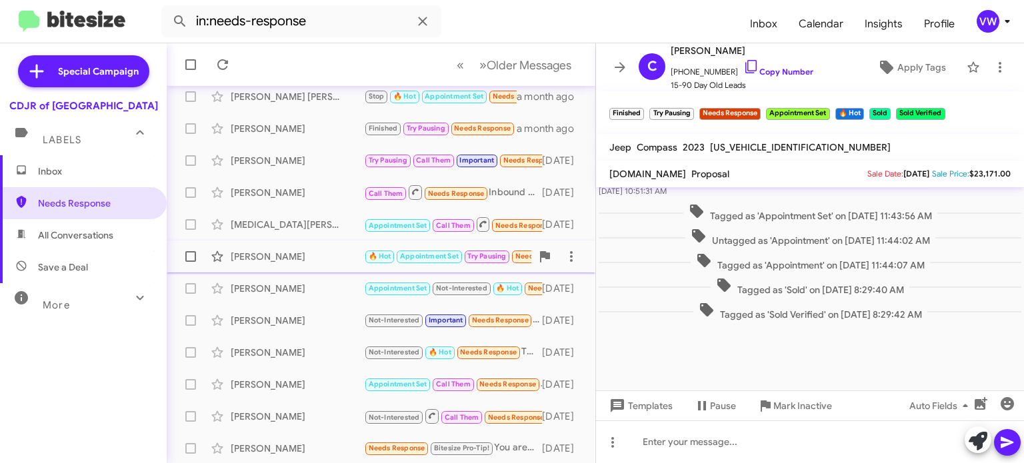
scroll to position [310, 0]
click at [391, 446] on span "Needs Response" at bounding box center [397, 447] width 57 height 9
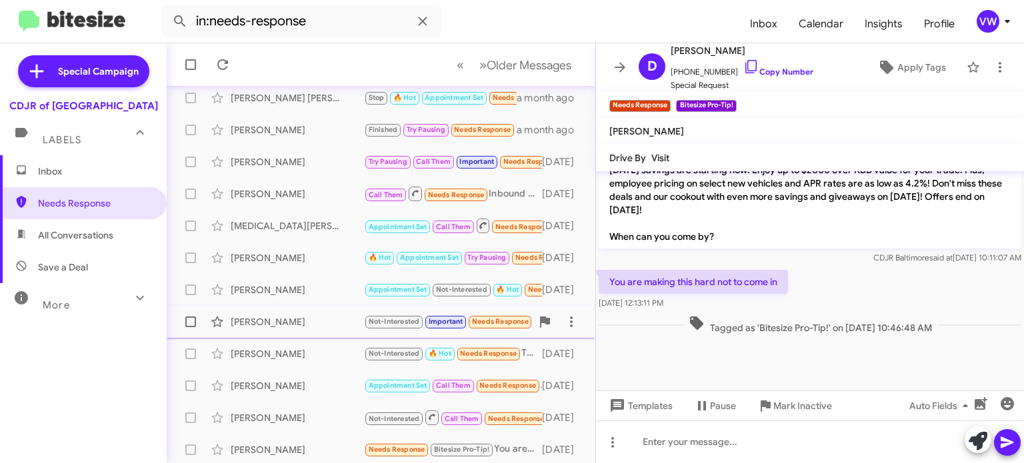
scroll to position [310, 0]
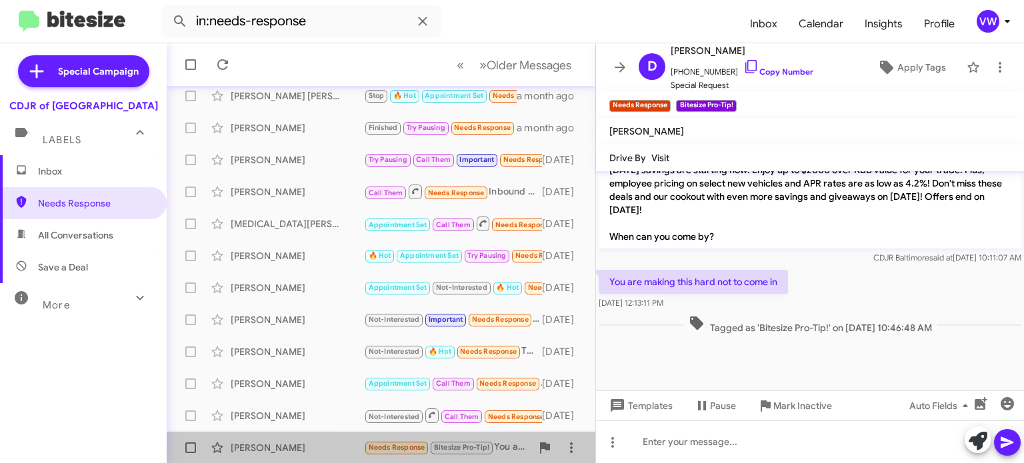
click at [397, 447] on span "Needs Response" at bounding box center [397, 447] width 57 height 9
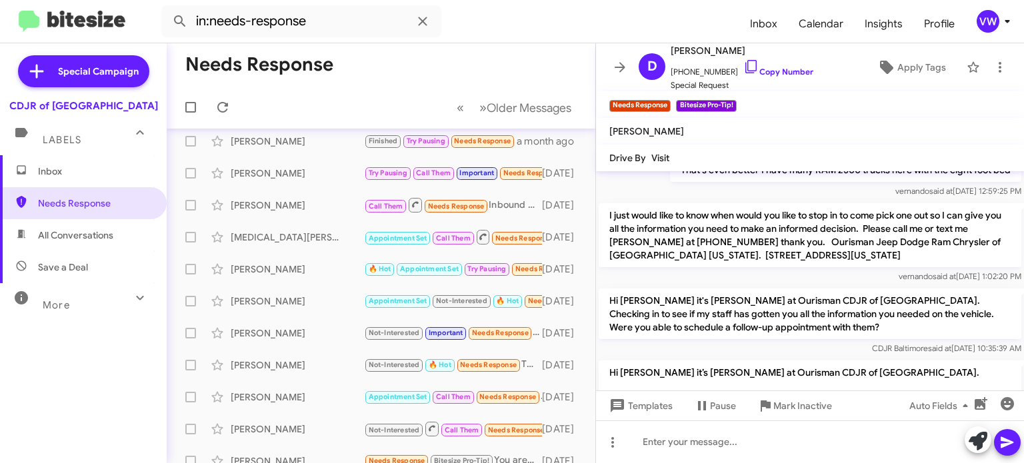
scroll to position [538, 0]
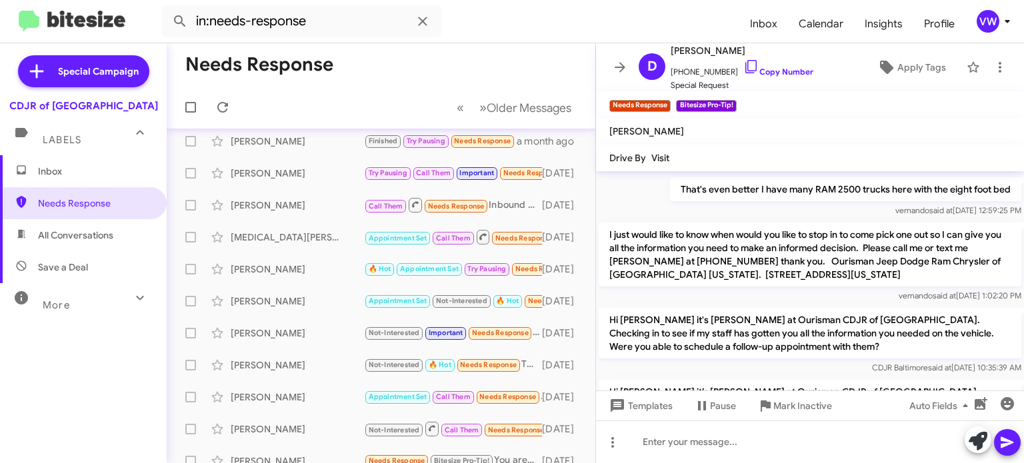
click at [756, 259] on p "I just would like to know when would you like to stop in to come pick one out s…" at bounding box center [809, 255] width 423 height 64
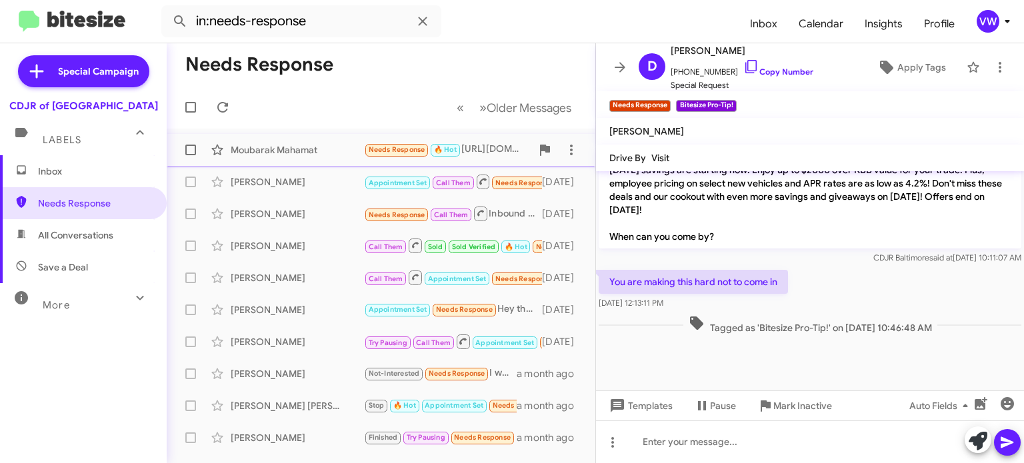
scroll to position [0, 0]
click at [323, 167] on span "[PERSON_NAME] Appointment Set Call Them Needs Response 🔥 Hot 4432641822 [DATE]" at bounding box center [381, 182] width 429 height 32
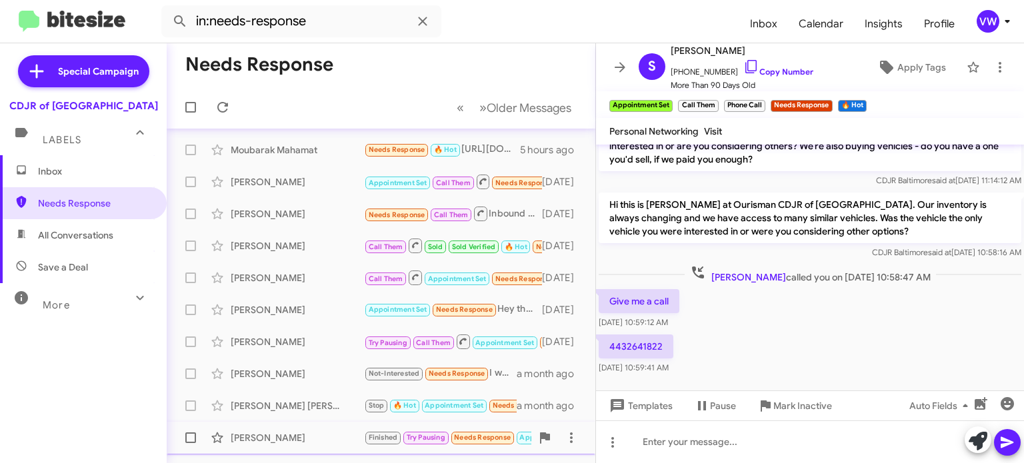
scroll to position [310, 0]
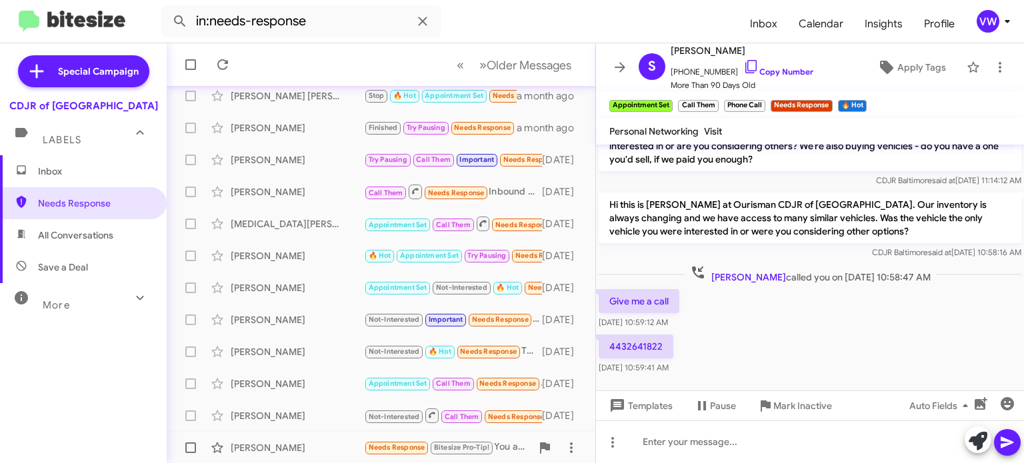
click at [393, 447] on span "Needs Response" at bounding box center [397, 447] width 57 height 9
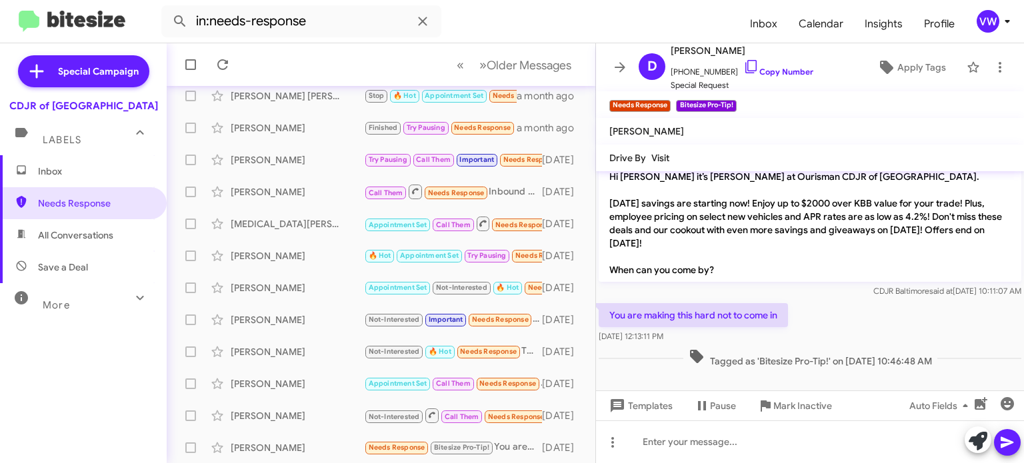
scroll to position [887, 0]
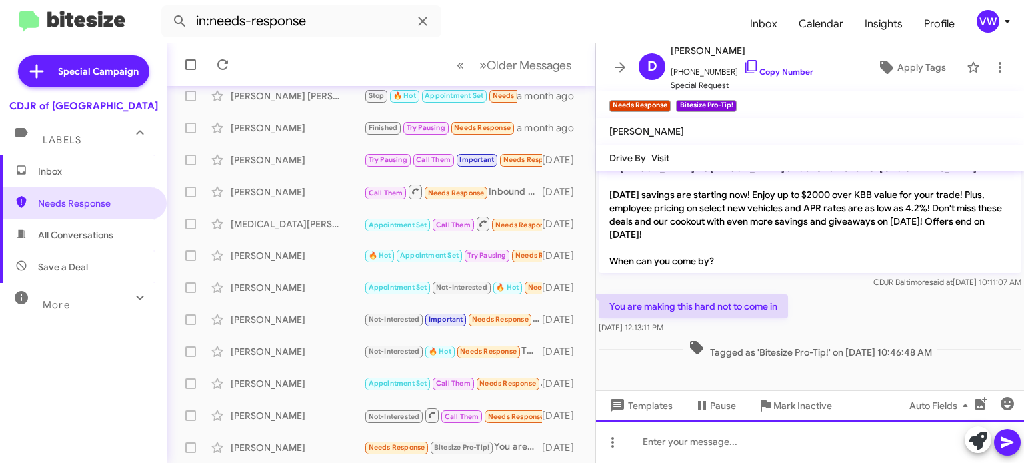
click at [674, 441] on div at bounding box center [810, 442] width 428 height 43
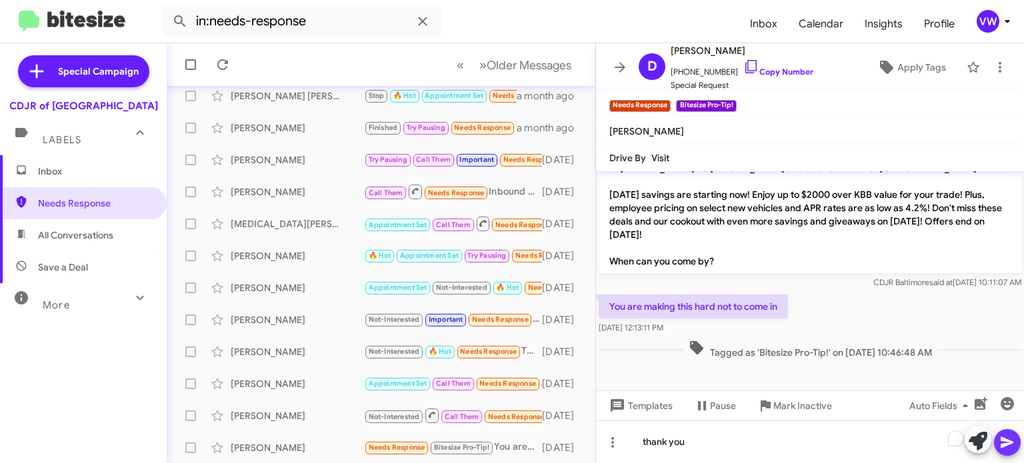
click at [1004, 445] on icon at bounding box center [1006, 442] width 13 height 11
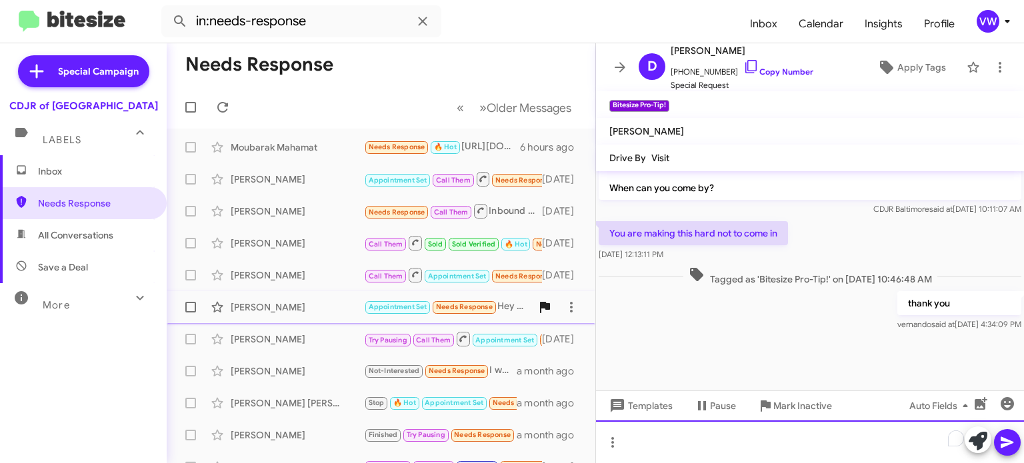
scroll to position [0, 0]
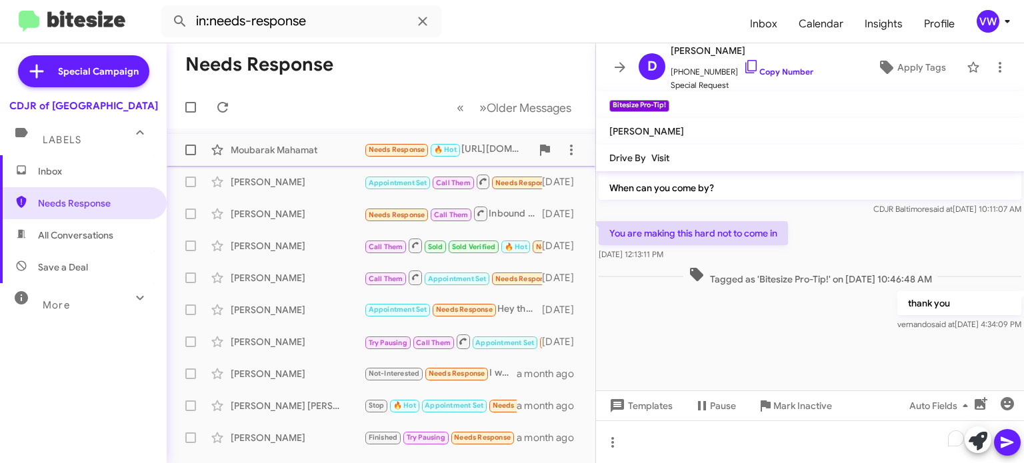
click at [407, 151] on span "Needs Response" at bounding box center [397, 149] width 57 height 9
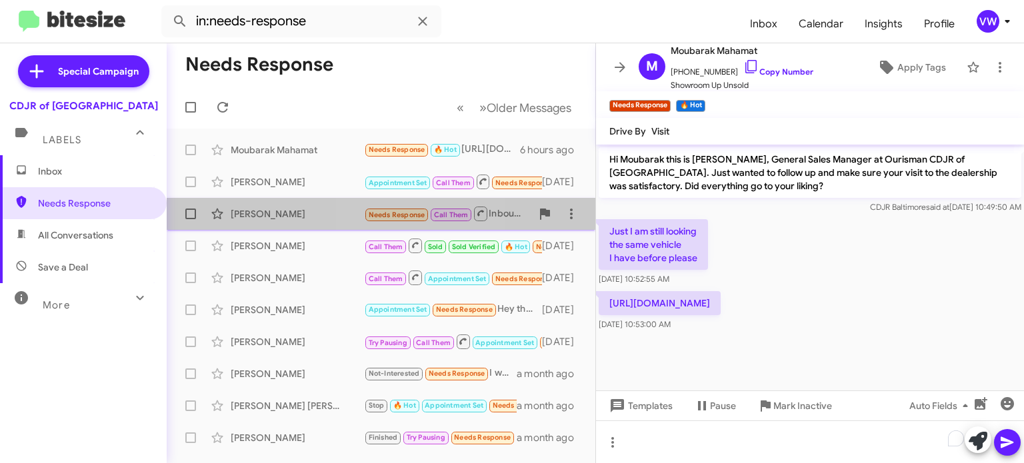
click at [400, 215] on span "Needs Response" at bounding box center [397, 215] width 57 height 9
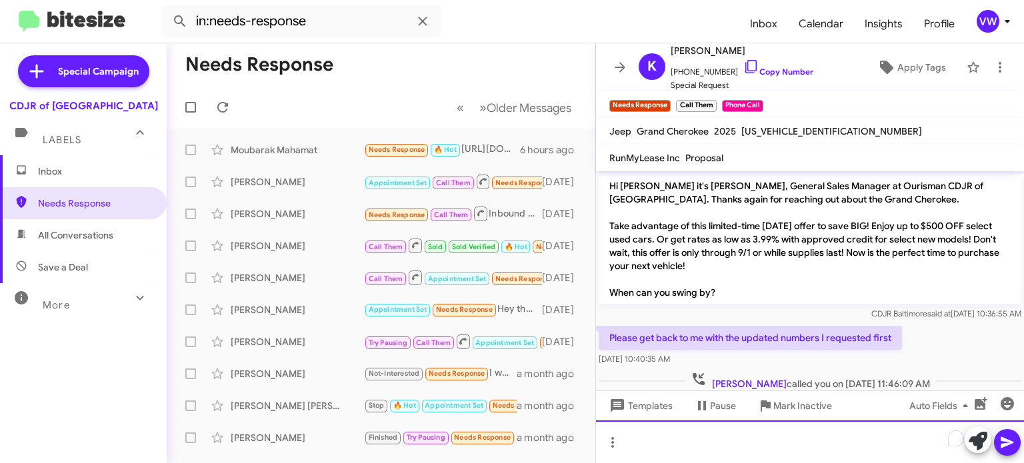
click at [716, 453] on div "To enrich screen reader interactions, please activate Accessibility in Grammarl…" at bounding box center [810, 442] width 428 height 43
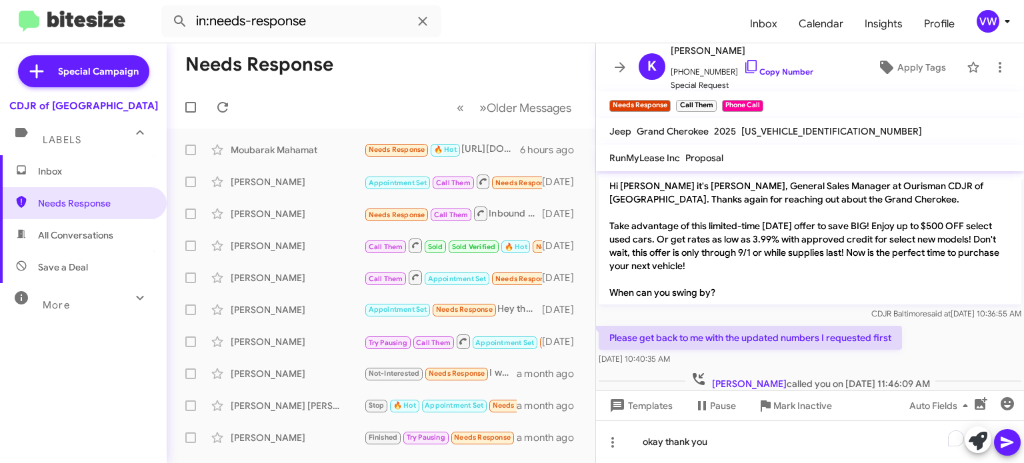
click at [1010, 442] on icon at bounding box center [1006, 442] width 13 height 11
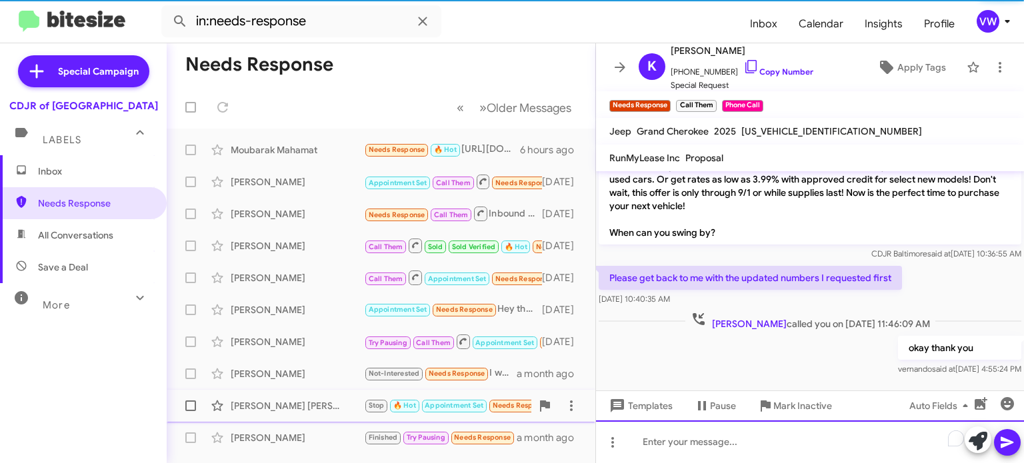
scroll to position [61, 0]
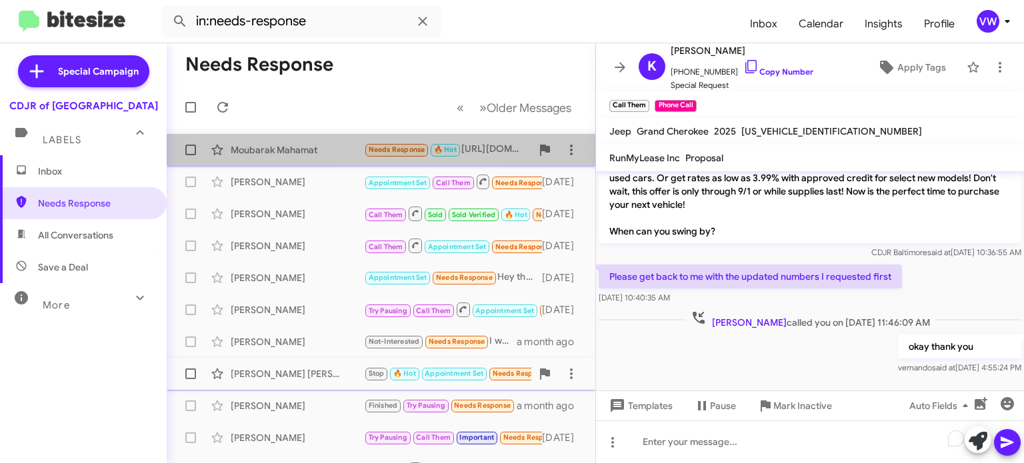
click at [403, 148] on small "Needs Response" at bounding box center [396, 150] width 63 height 13
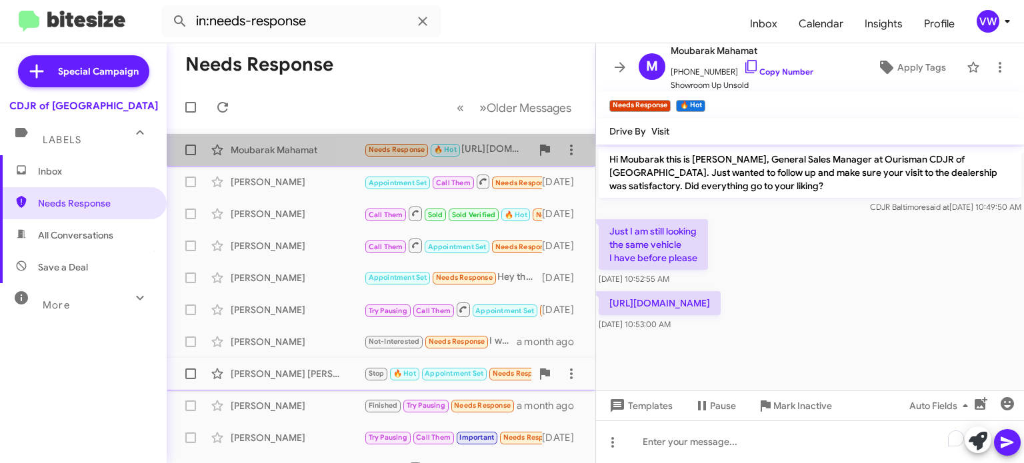
click at [415, 147] on span "Needs Response" at bounding box center [397, 149] width 57 height 9
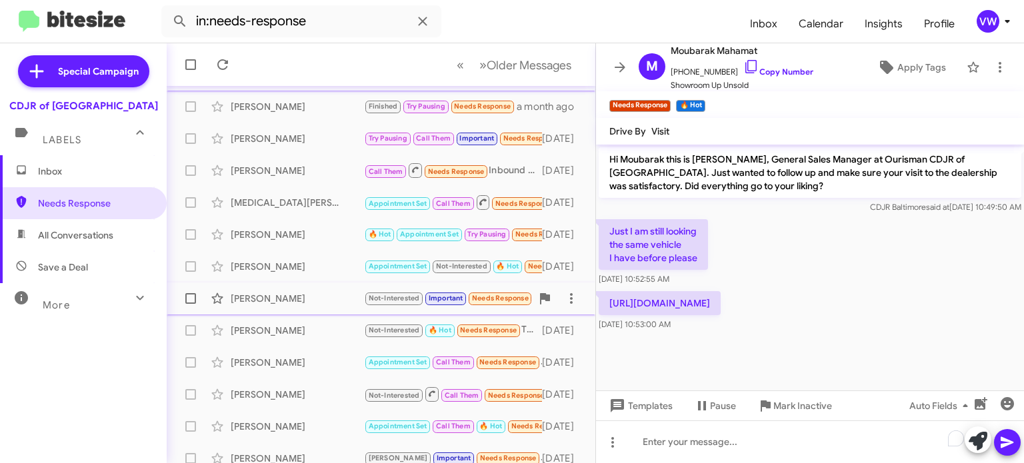
scroll to position [310, 0]
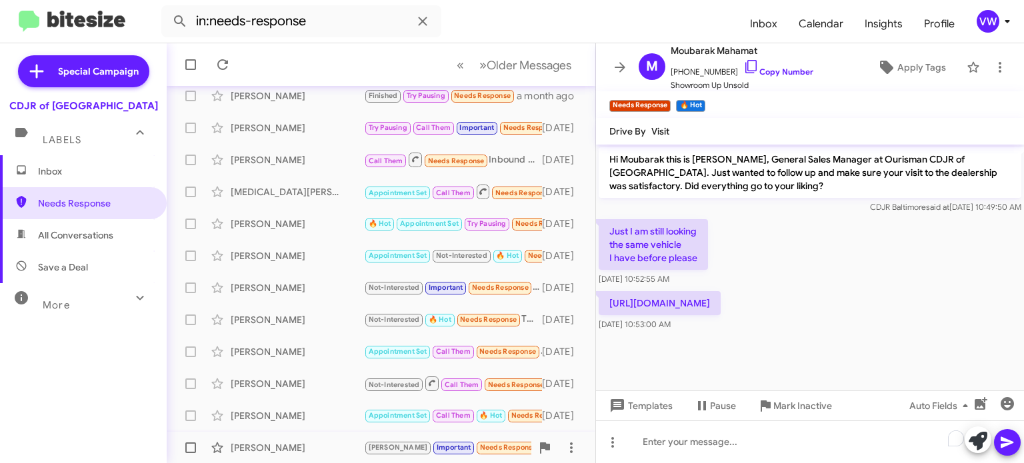
click at [480, 445] on span "Needs Response" at bounding box center [508, 447] width 57 height 9
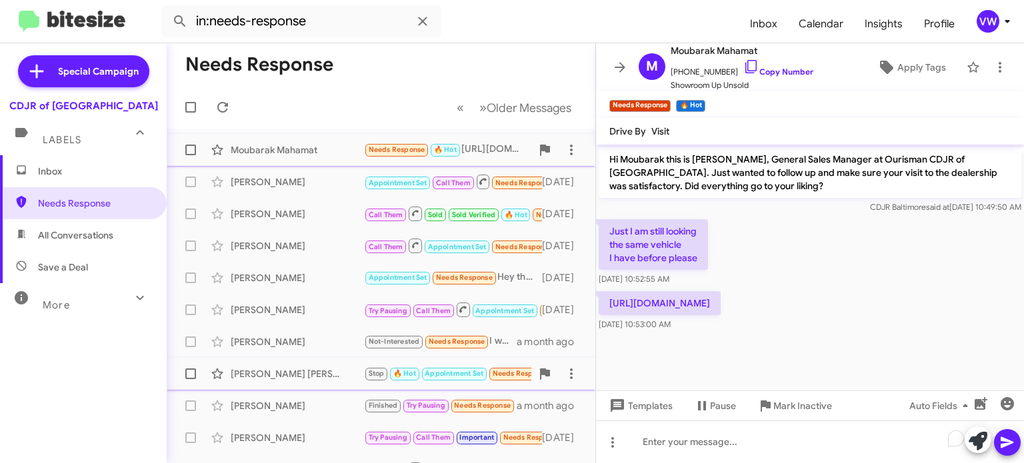
click at [409, 151] on span "Needs Response" at bounding box center [397, 149] width 57 height 9
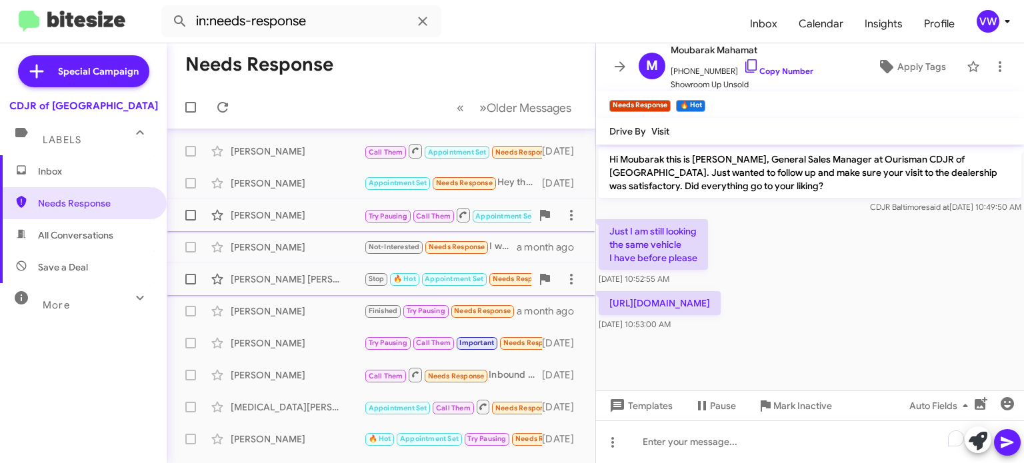
scroll to position [93, 0]
click at [782, 259] on div "Just I am still looking the same vehicle I have before please [DATE] 10:52:55 AM" at bounding box center [810, 253] width 428 height 72
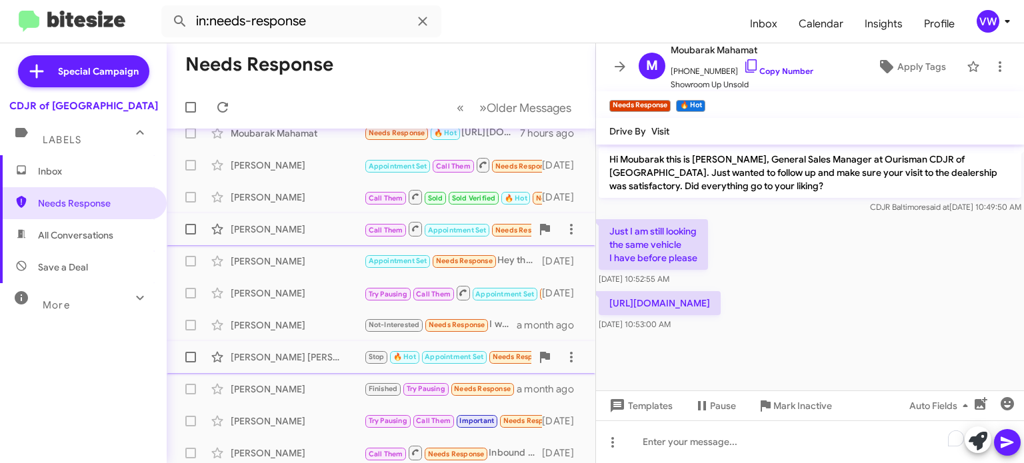
scroll to position [0, 0]
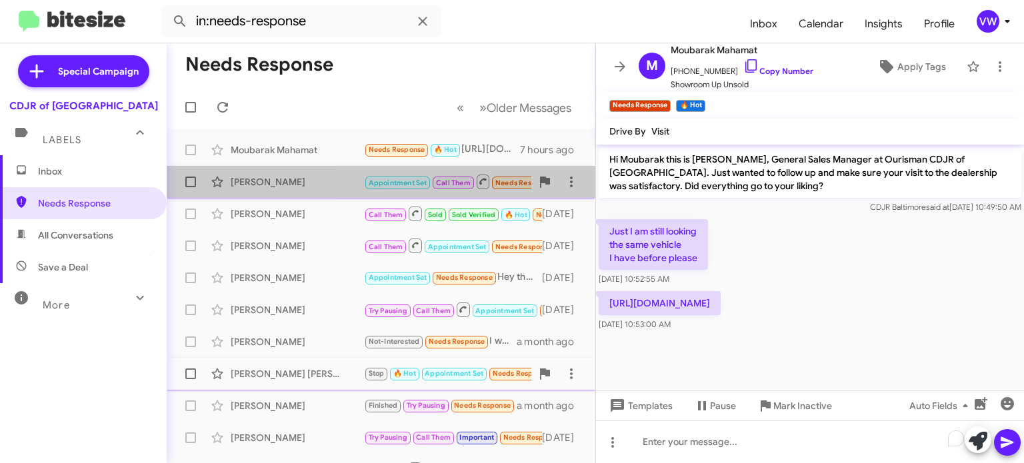
click at [507, 182] on span "Needs Response" at bounding box center [523, 183] width 57 height 9
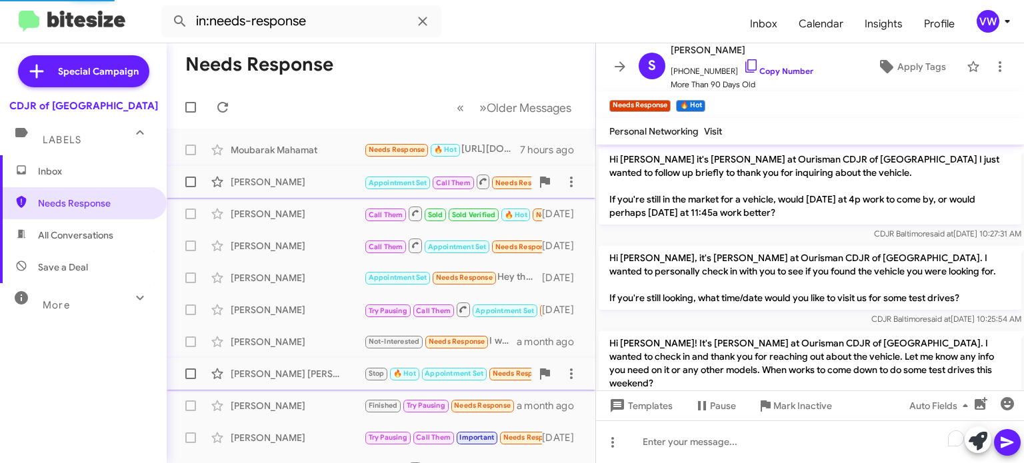
scroll to position [1466, 0]
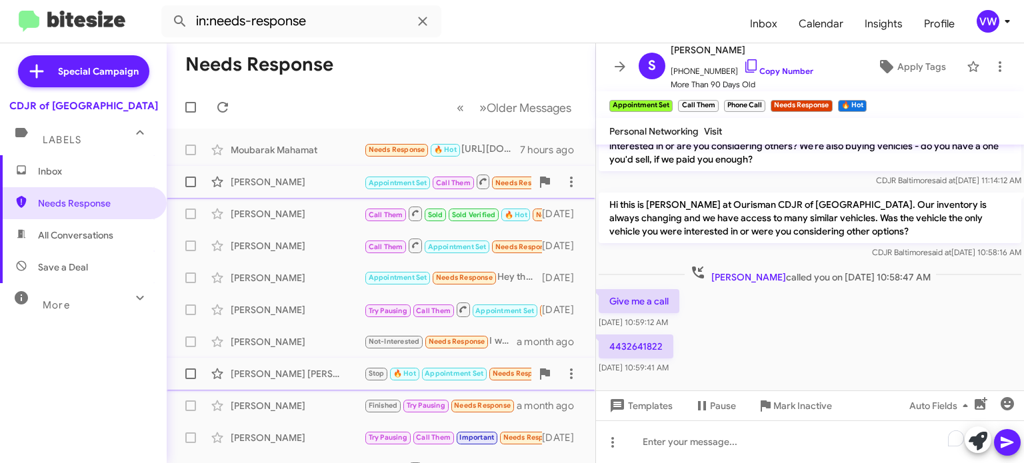
click at [509, 183] on span "Needs Response" at bounding box center [523, 183] width 57 height 9
click at [512, 184] on span "Needs Response" at bounding box center [523, 183] width 57 height 9
click at [421, 148] on span "Needs Response" at bounding box center [397, 149] width 57 height 9
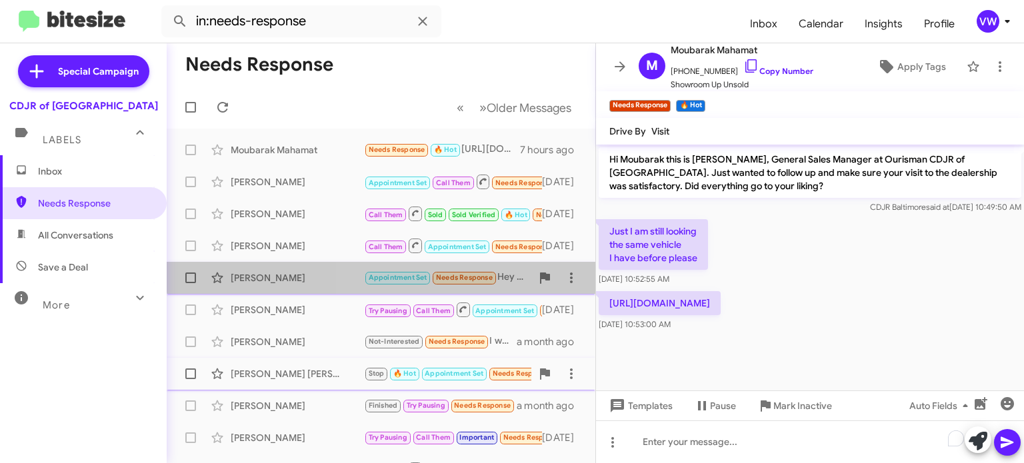
click at [465, 273] on small "Needs Response" at bounding box center [464, 278] width 63 height 13
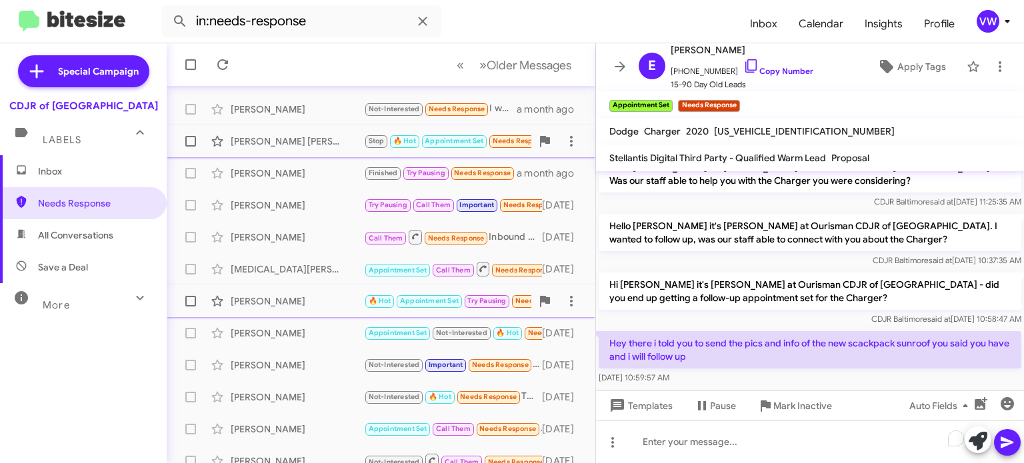
scroll to position [239, 0]
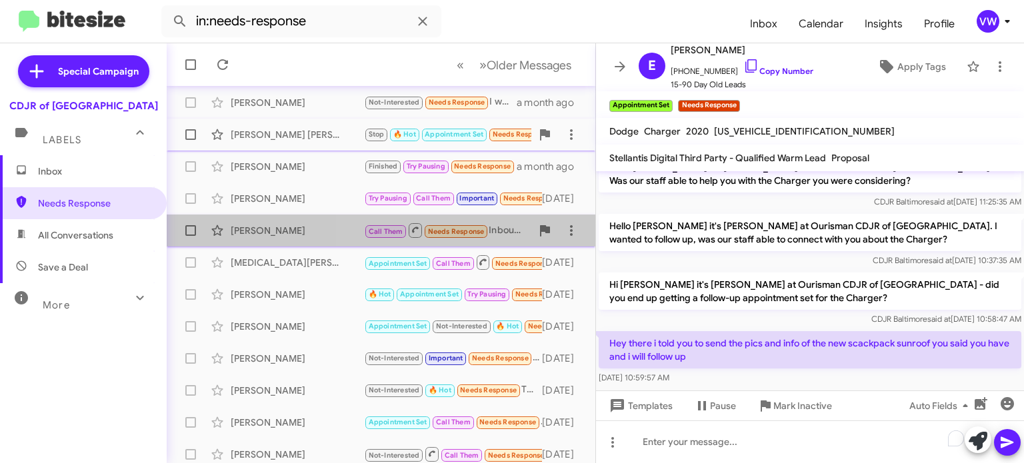
click at [445, 229] on span "Needs Response" at bounding box center [456, 231] width 57 height 9
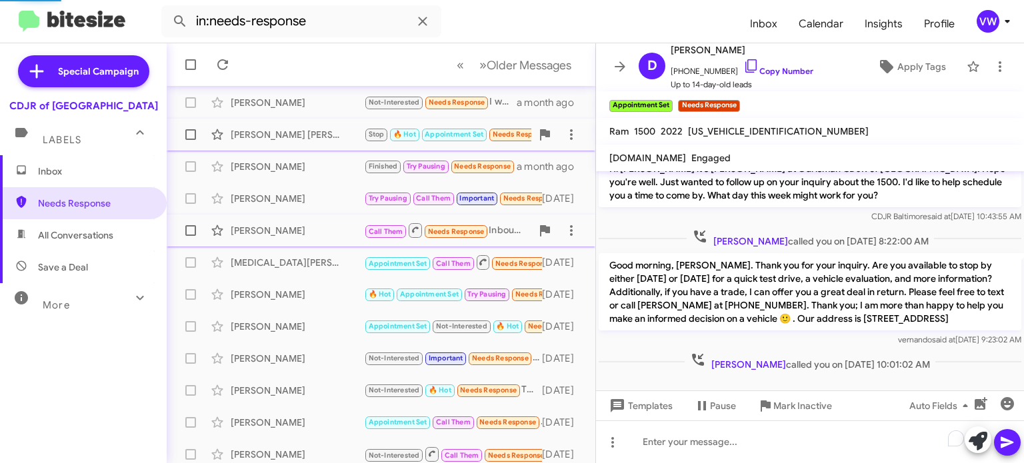
scroll to position [77, 0]
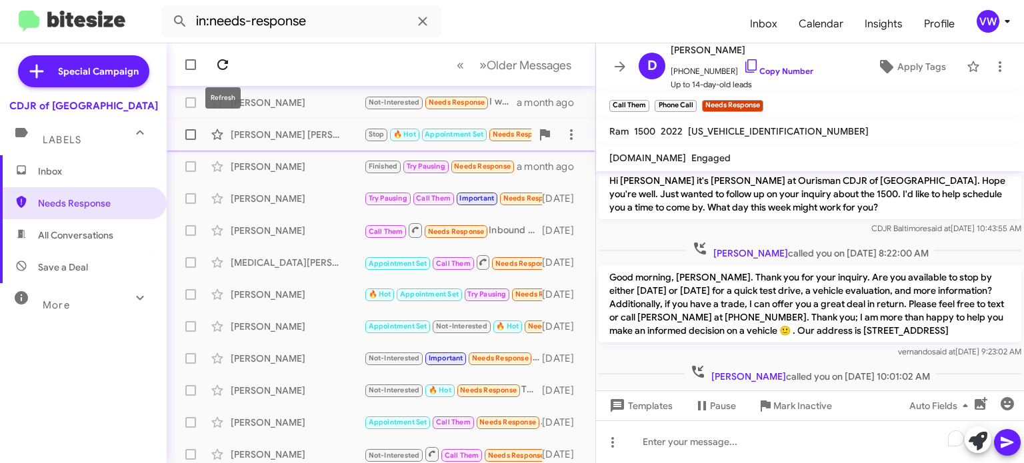
click at [217, 69] on icon at bounding box center [223, 65] width 16 height 16
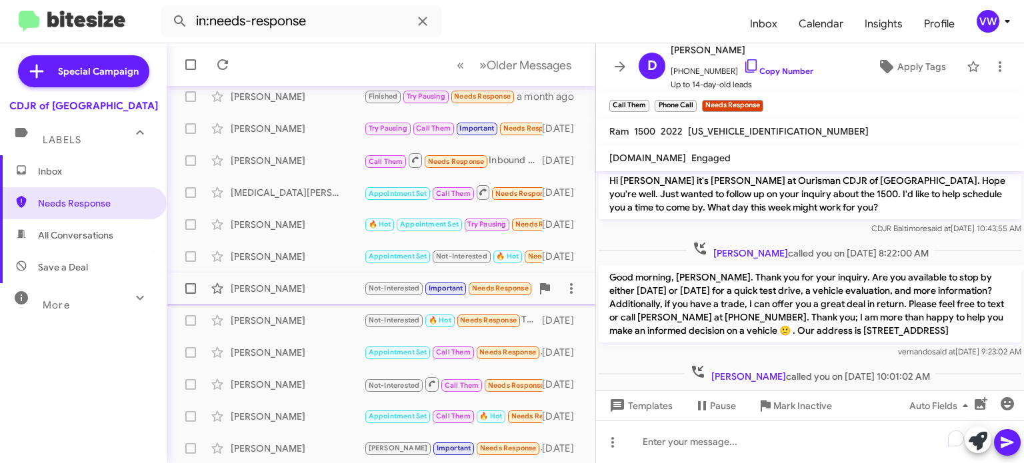
scroll to position [310, 0]
click at [480, 451] on span "Needs Response" at bounding box center [508, 447] width 57 height 9
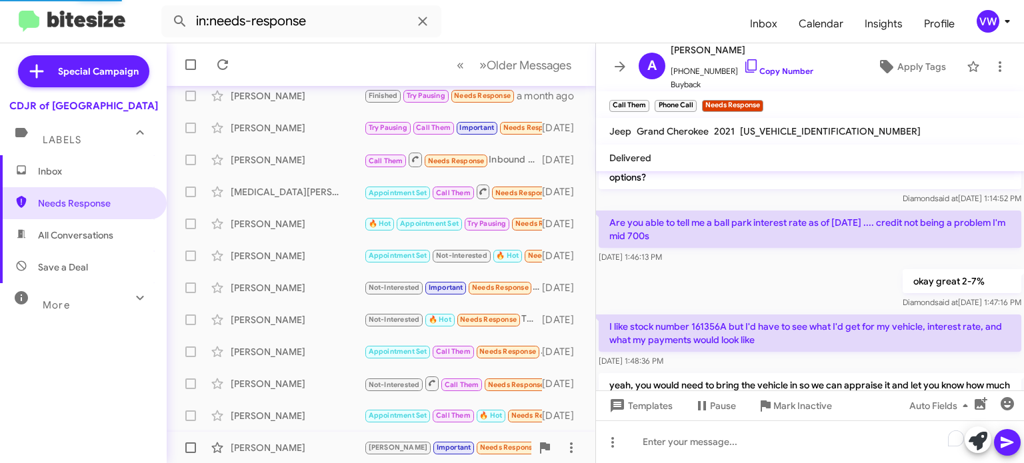
scroll to position [636, 0]
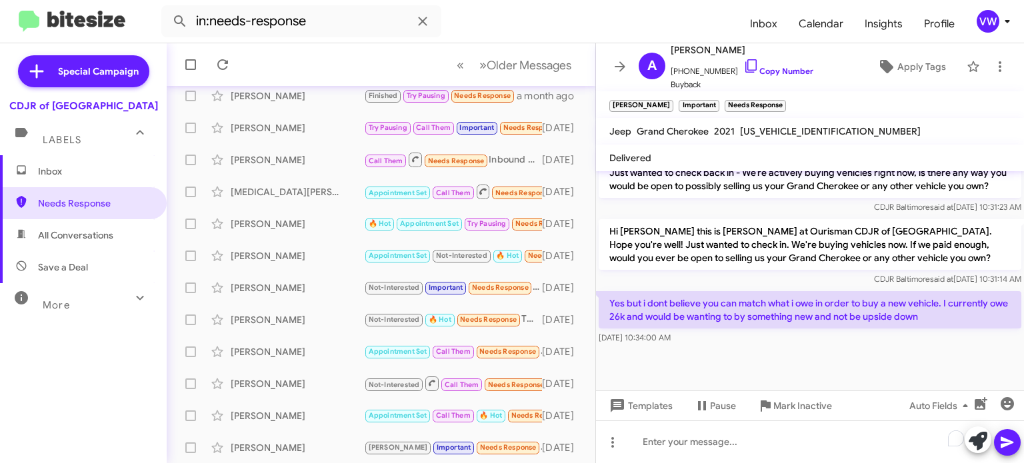
click at [875, 369] on div at bounding box center [810, 363] width 428 height 53
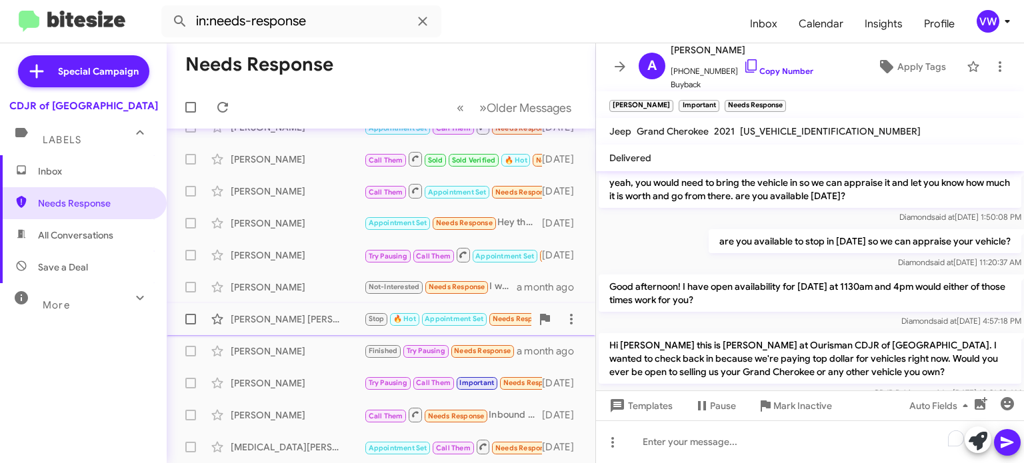
scroll to position [0, 0]
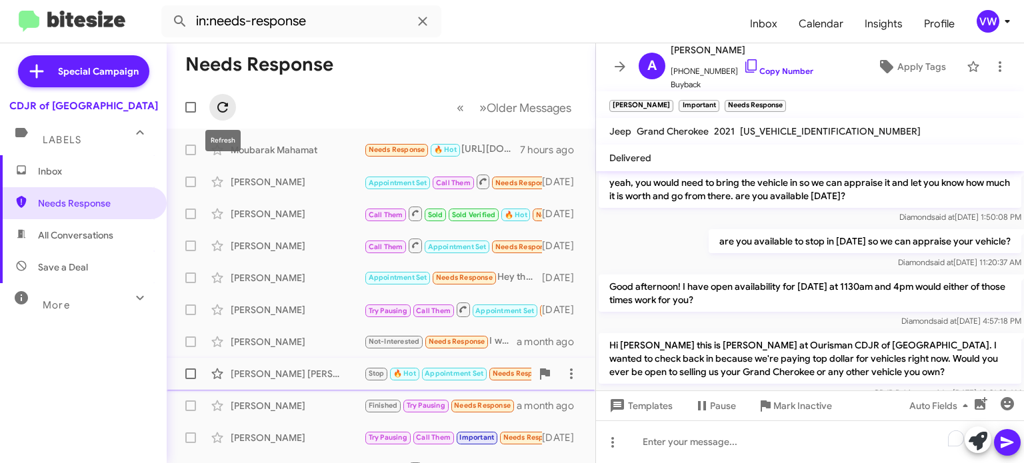
click at [222, 109] on icon at bounding box center [223, 107] width 16 height 16
click at [218, 111] on icon at bounding box center [223, 107] width 16 height 16
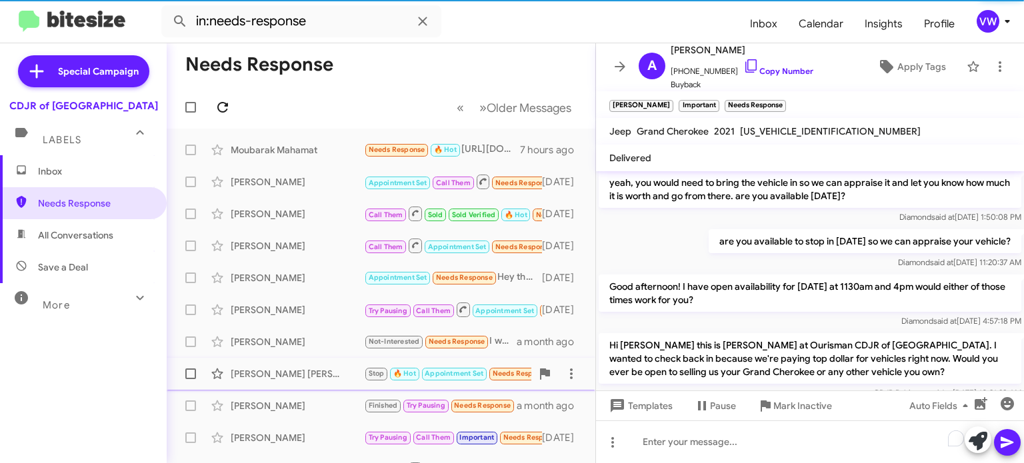
click at [216, 110] on icon at bounding box center [223, 107] width 16 height 16
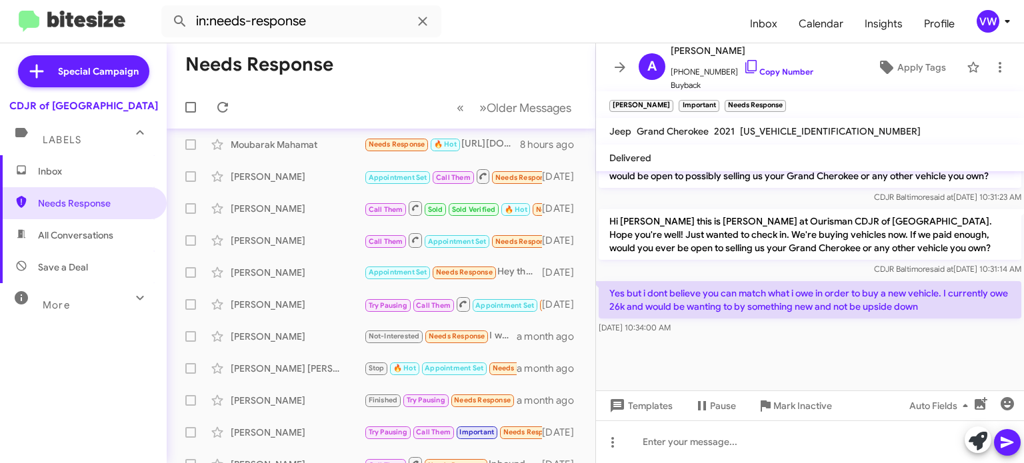
scroll to position [7, 0]
